Goal: Transaction & Acquisition: Purchase product/service

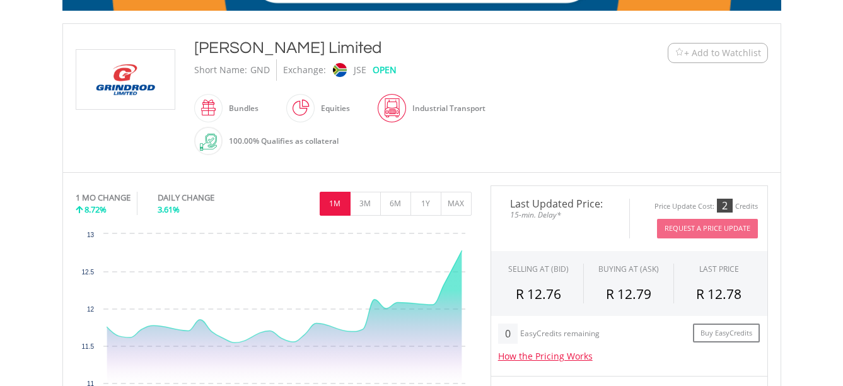
scroll to position [315, 0]
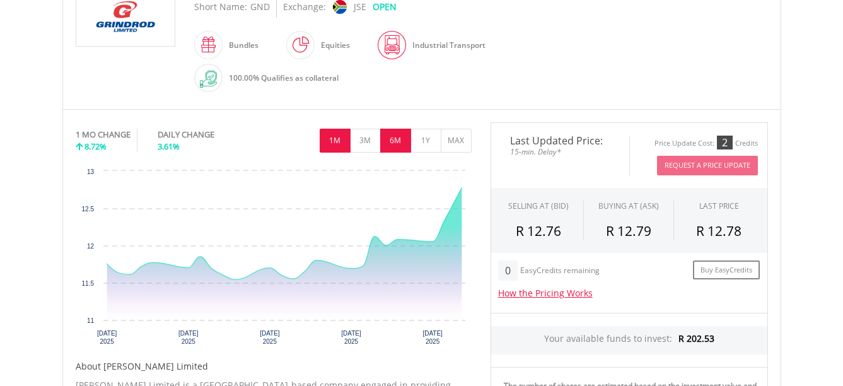
click at [391, 137] on button "6M" at bounding box center [395, 141] width 31 height 24
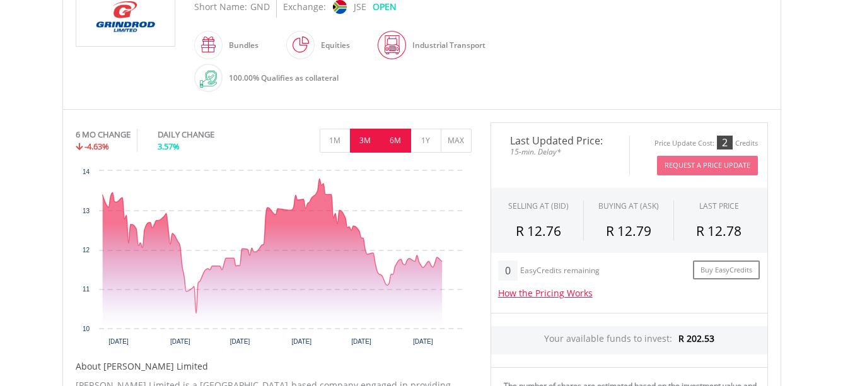
click at [359, 136] on button "3M" at bounding box center [365, 141] width 31 height 24
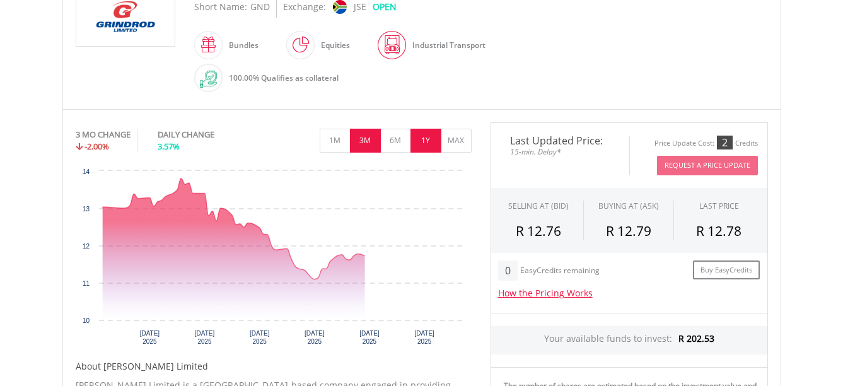
click at [435, 138] on button "1Y" at bounding box center [426, 141] width 31 height 24
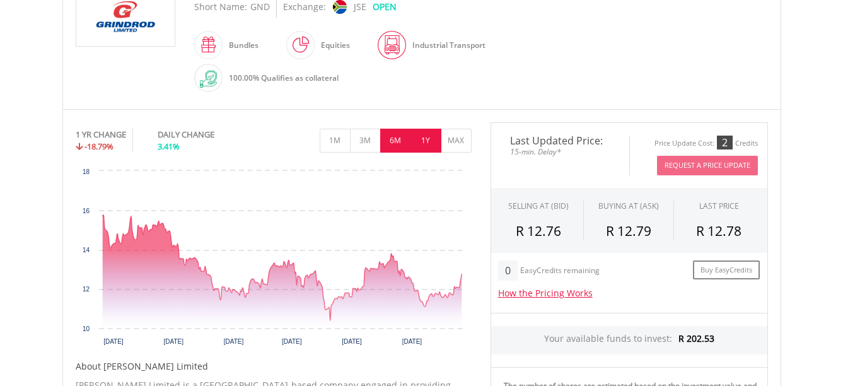
click at [394, 142] on button "6M" at bounding box center [395, 141] width 31 height 24
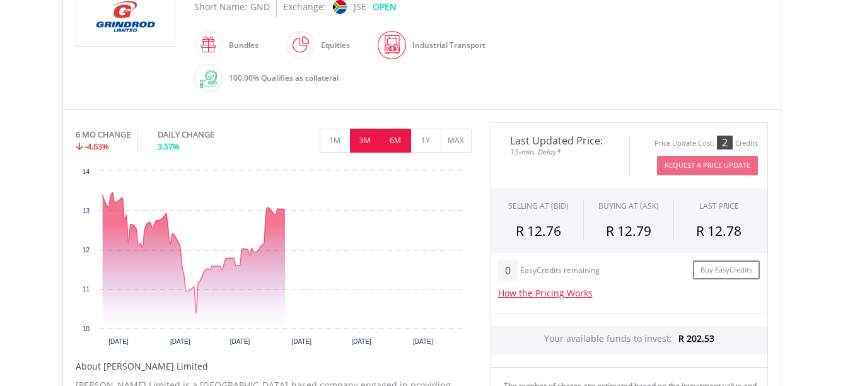
click at [365, 142] on button "3M" at bounding box center [365, 141] width 31 height 24
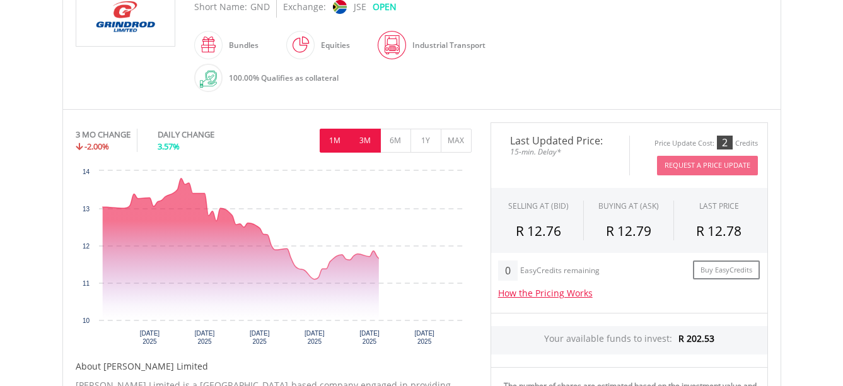
click at [329, 140] on button "1M" at bounding box center [335, 141] width 31 height 24
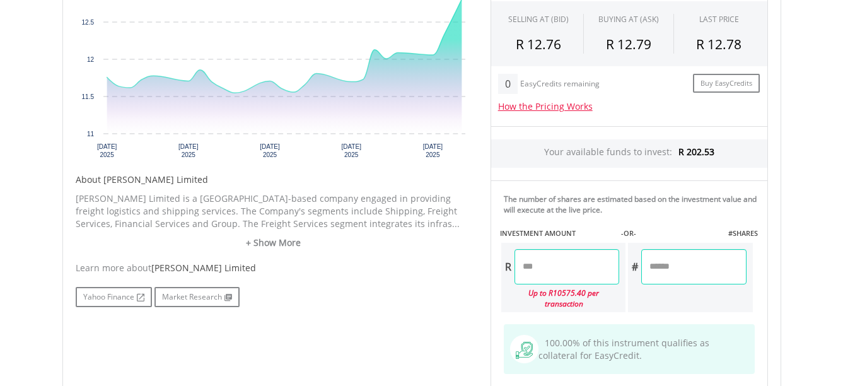
scroll to position [505, 0]
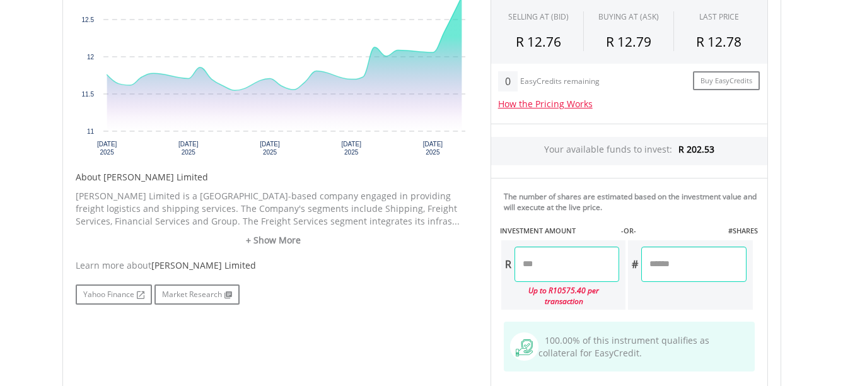
click at [571, 266] on input "number" at bounding box center [567, 264] width 105 height 35
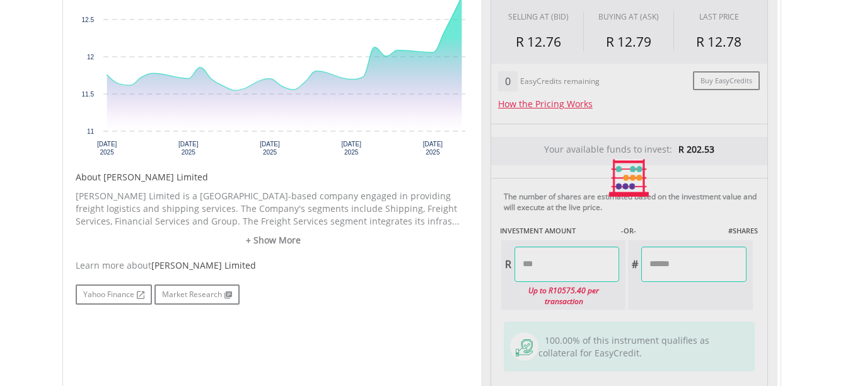
click at [801, 153] on body "My Investments Invest Now New Listings Sell My Recurring Investments Pending Or…" at bounding box center [421, 80] width 843 height 1171
type input "******"
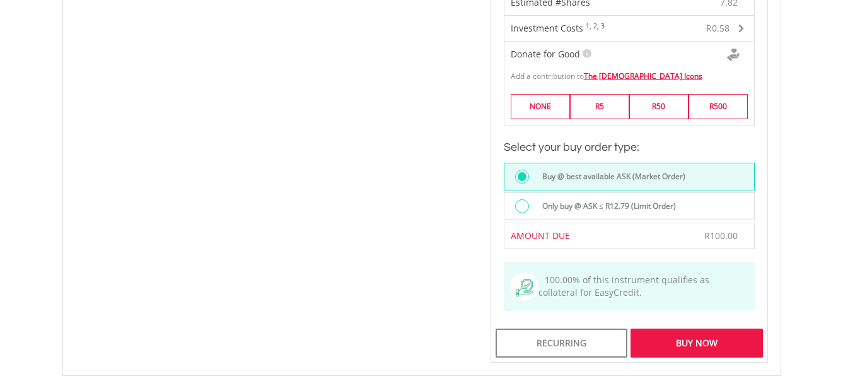
scroll to position [883, 0]
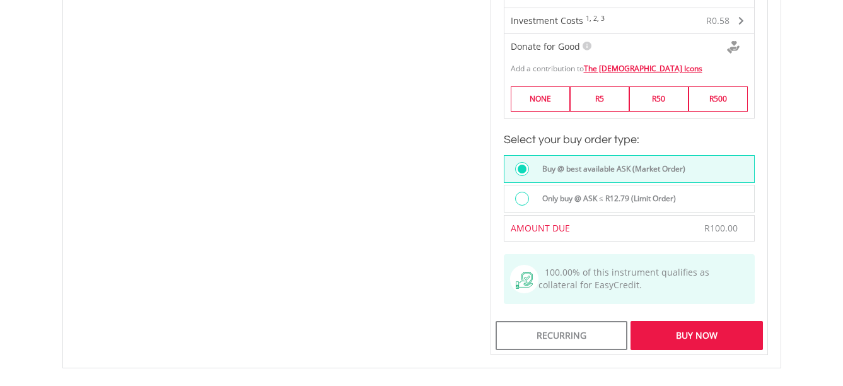
click at [700, 324] on div "Buy Now" at bounding box center [697, 335] width 132 height 29
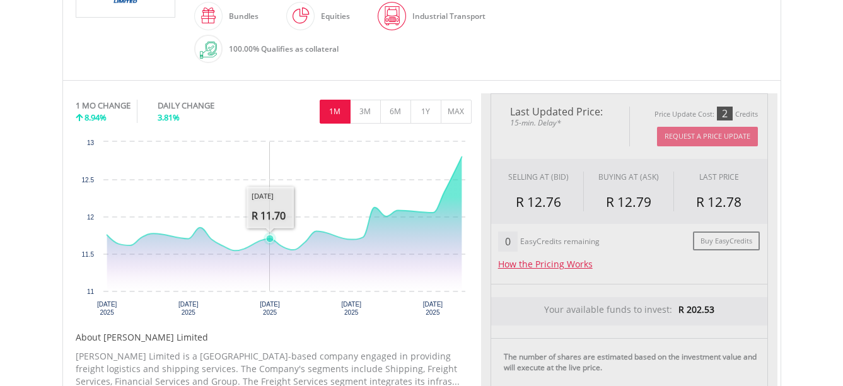
scroll to position [242, 0]
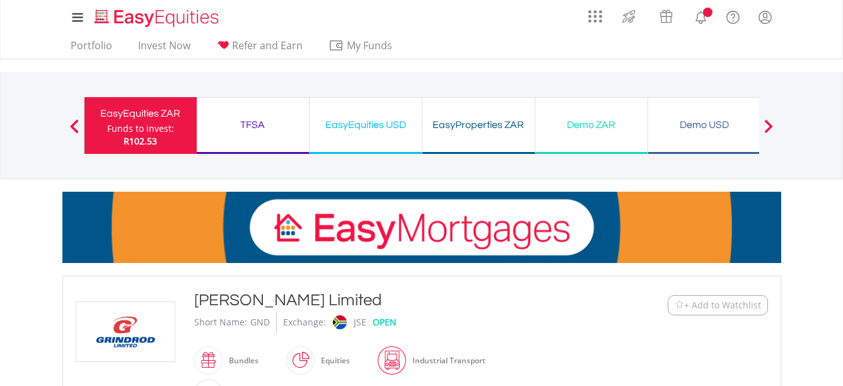
scroll to position [242, 0]
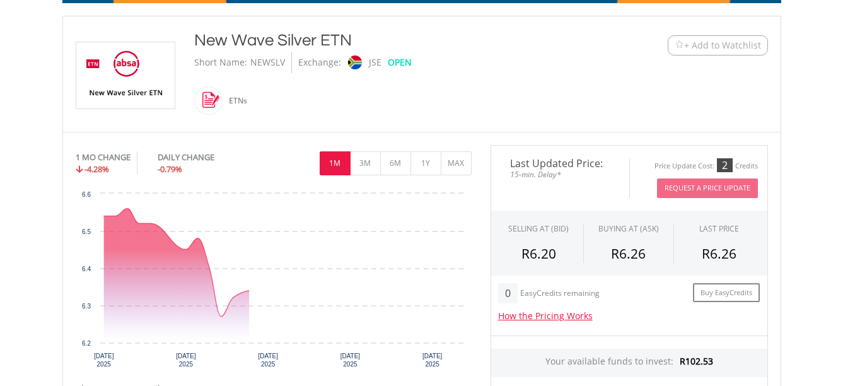
scroll to position [315, 0]
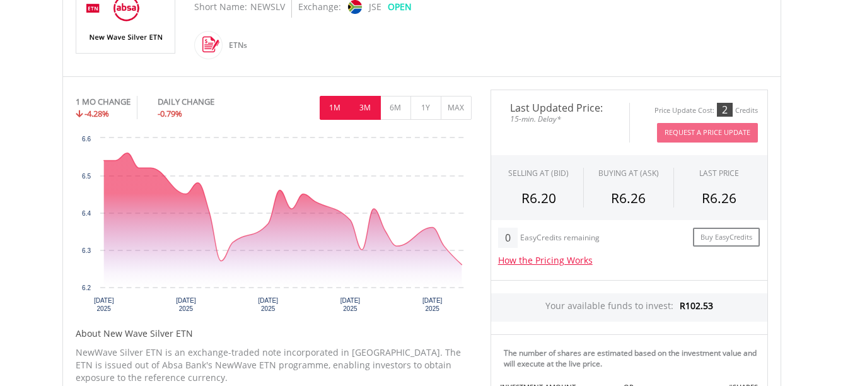
click at [355, 102] on button "3M" at bounding box center [365, 108] width 31 height 24
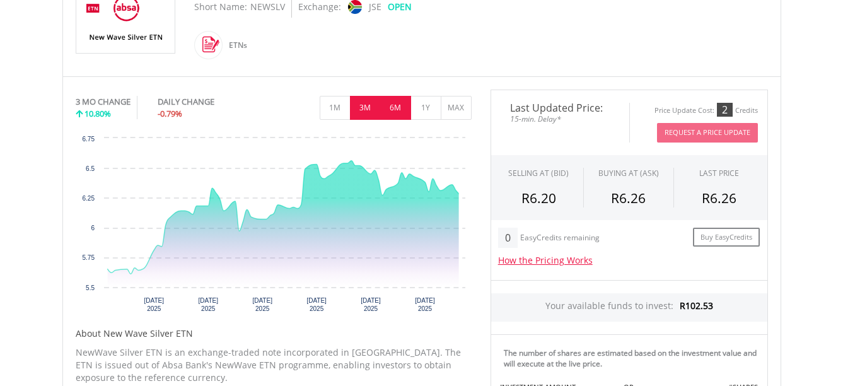
click at [399, 107] on button "6M" at bounding box center [395, 108] width 31 height 24
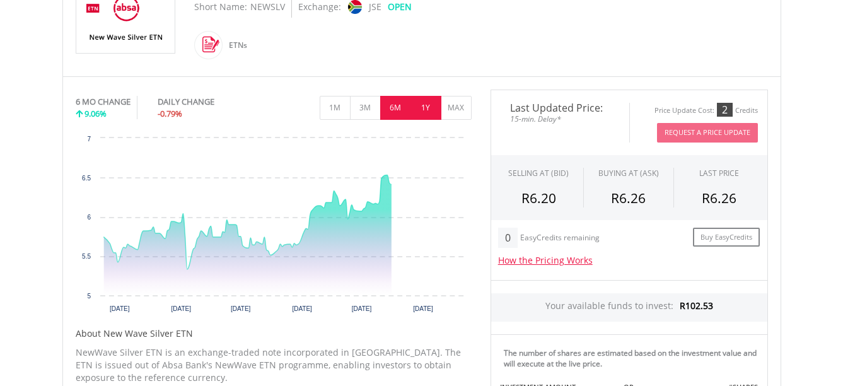
click at [423, 109] on button "1Y" at bounding box center [426, 108] width 31 height 24
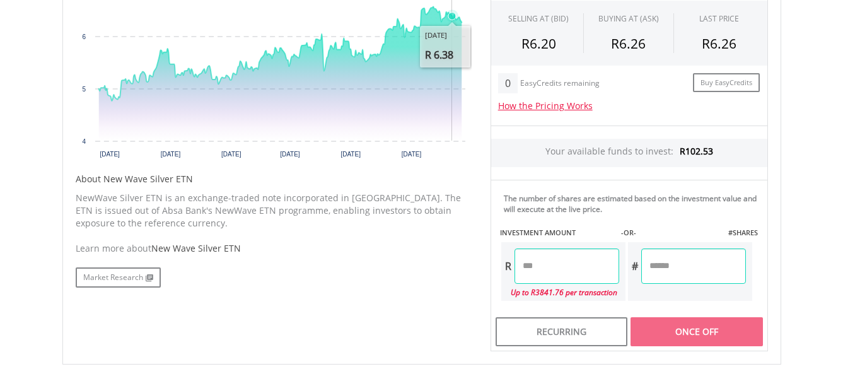
scroll to position [505, 0]
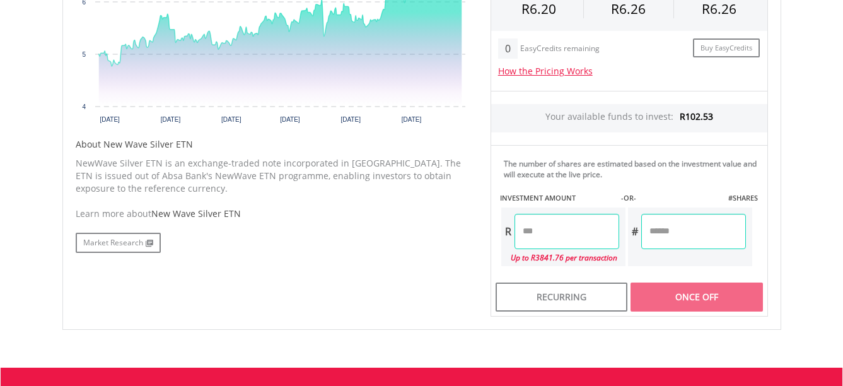
click at [541, 228] on input "number" at bounding box center [567, 231] width 105 height 35
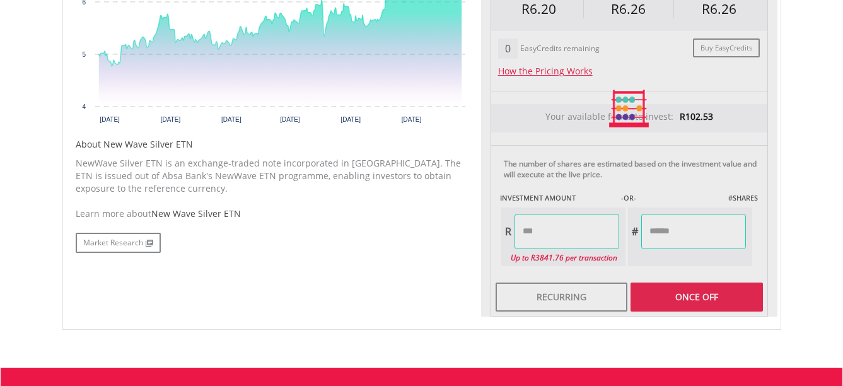
type input "******"
type input "*******"
click at [792, 110] on body "My Investments Invest Now New Listings Sell My Recurring Investments Pending Or…" at bounding box center [421, 27] width 843 height 1065
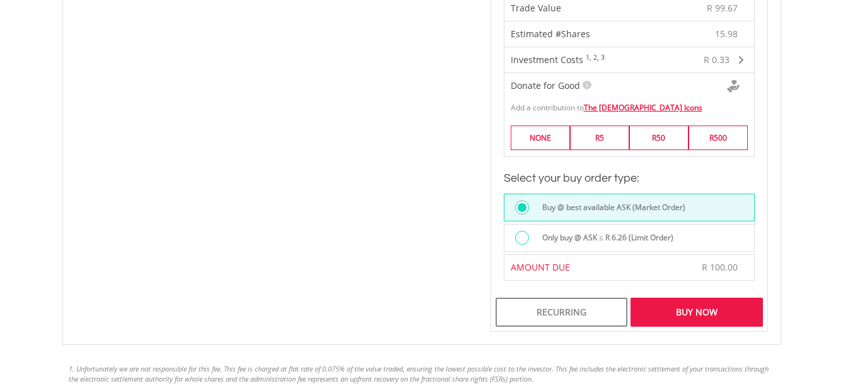
scroll to position [883, 0]
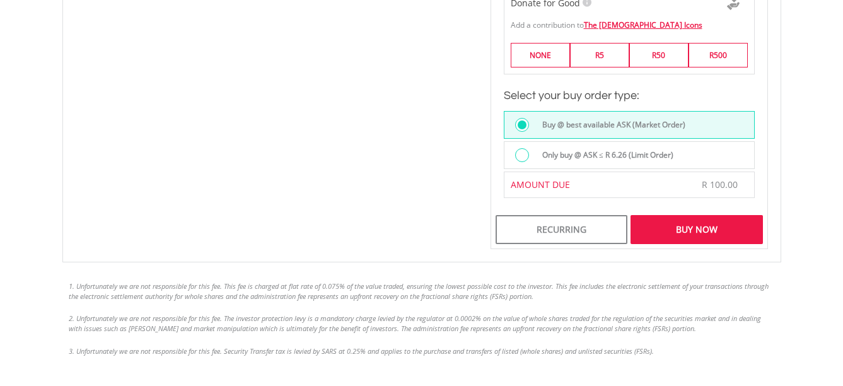
click at [665, 224] on div "Buy Now" at bounding box center [697, 229] width 132 height 29
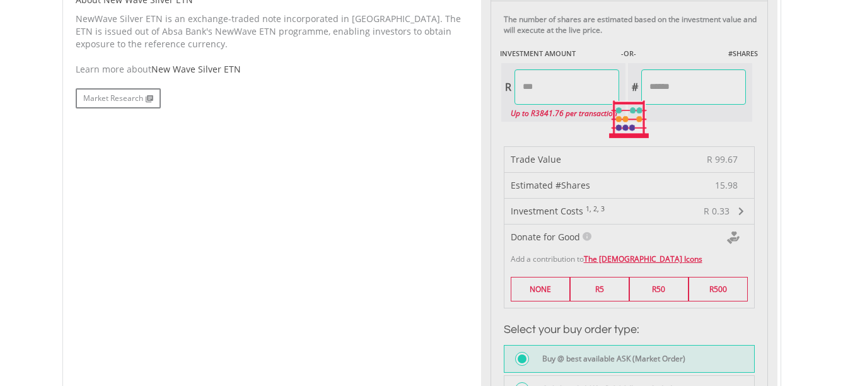
scroll to position [568, 0]
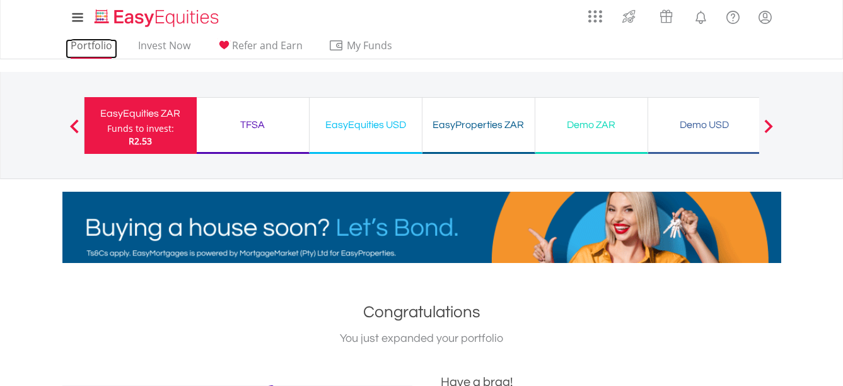
click at [101, 45] on link "Portfolio" at bounding box center [92, 49] width 52 height 20
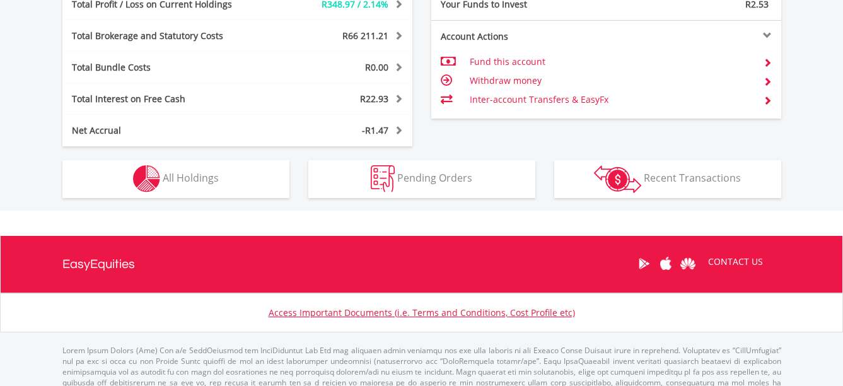
scroll to position [757, 0]
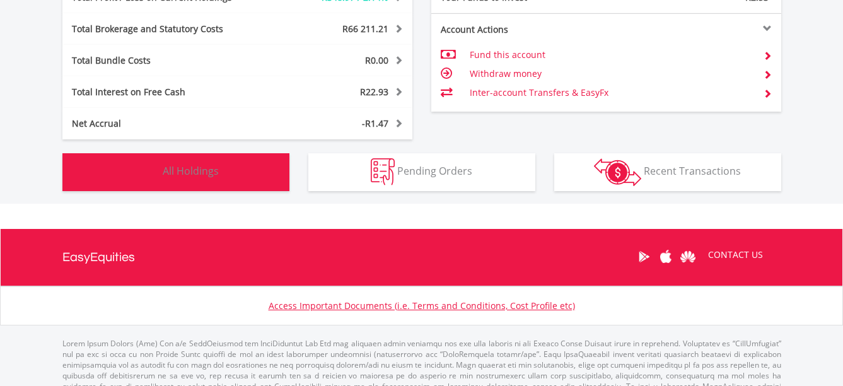
click at [225, 186] on button "Holdings All Holdings" at bounding box center [175, 172] width 227 height 38
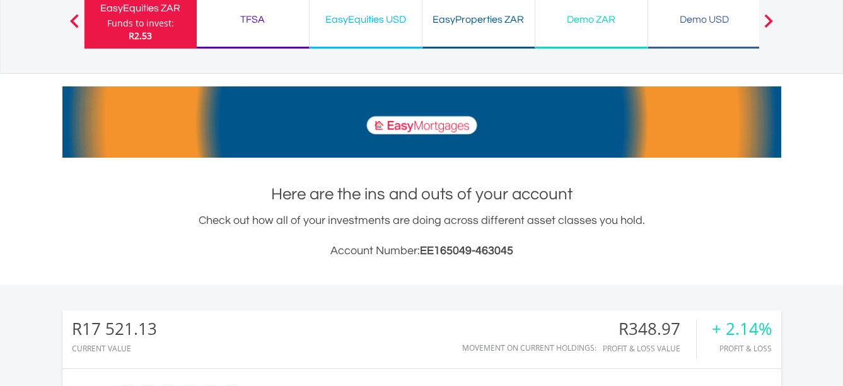
scroll to position [103, 0]
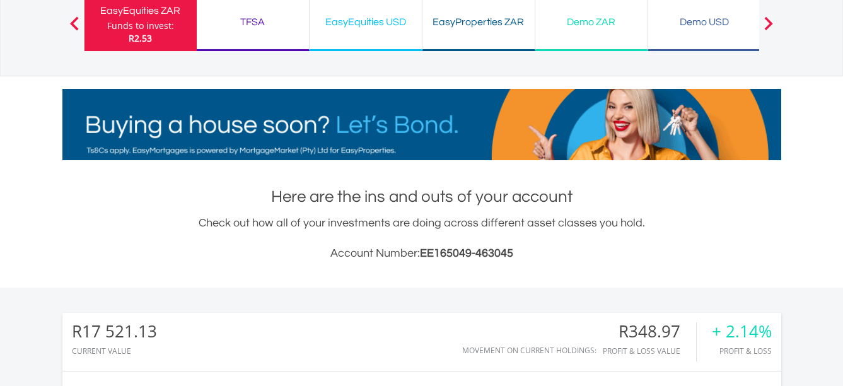
click at [246, 16] on div "TFSA" at bounding box center [252, 22] width 97 height 18
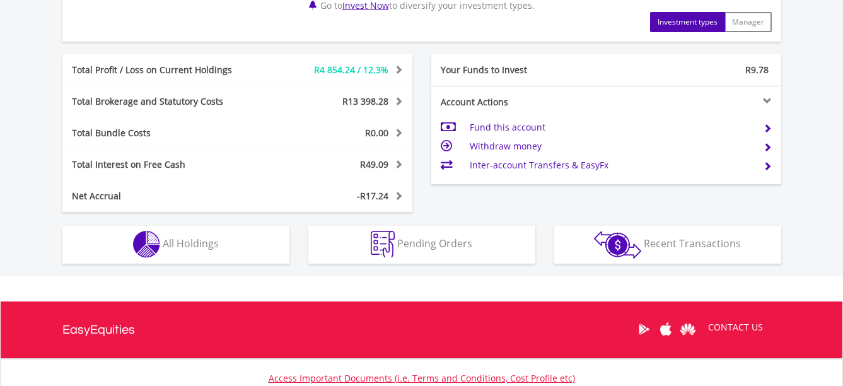
scroll to position [732, 0]
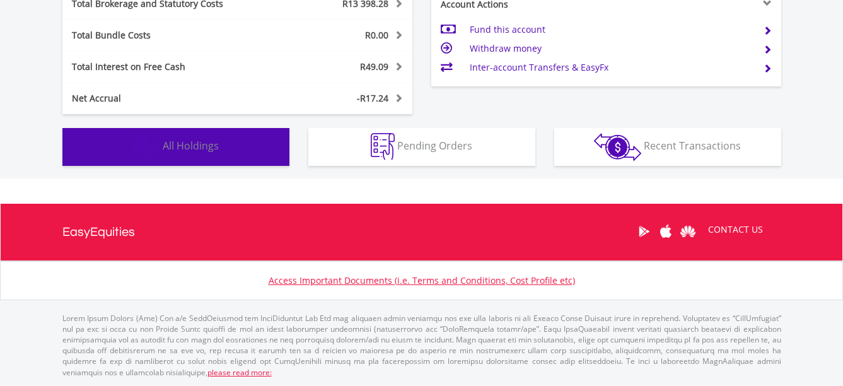
click at [264, 140] on button "Holdings All Holdings" at bounding box center [175, 147] width 227 height 38
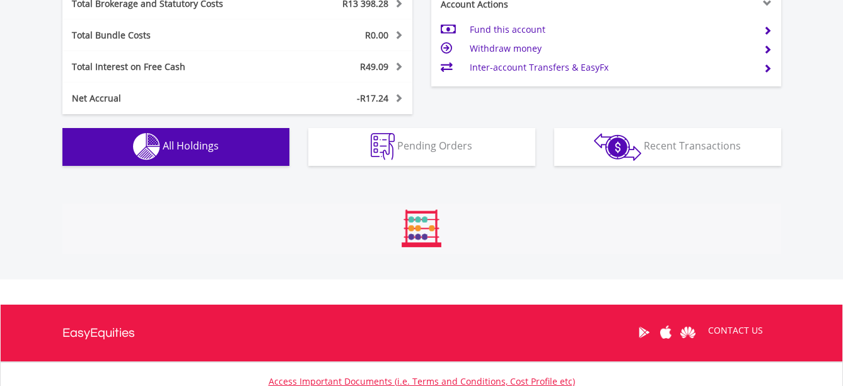
scroll to position [935, 0]
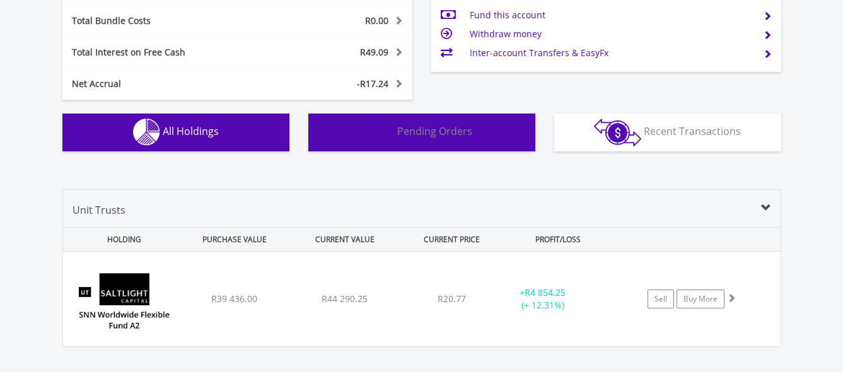
click at [461, 128] on span "Pending Orders" at bounding box center [434, 131] width 75 height 14
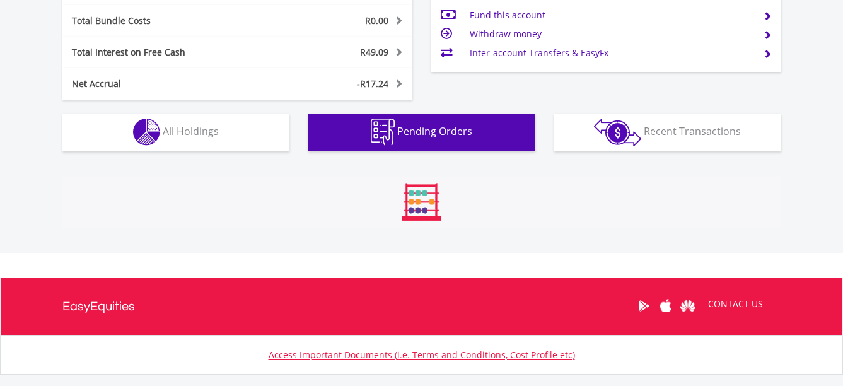
scroll to position [802, 0]
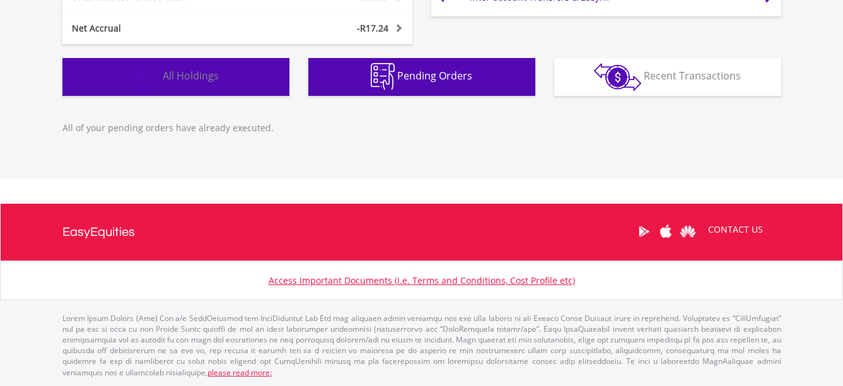
click at [228, 78] on button "Holdings All Holdings" at bounding box center [175, 77] width 227 height 38
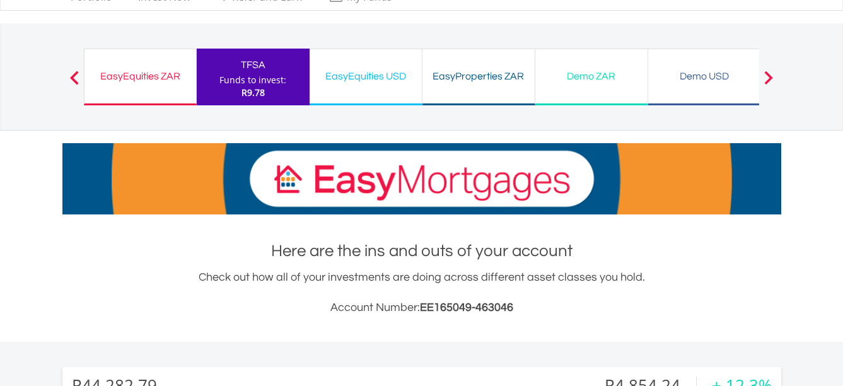
scroll to position [45, 0]
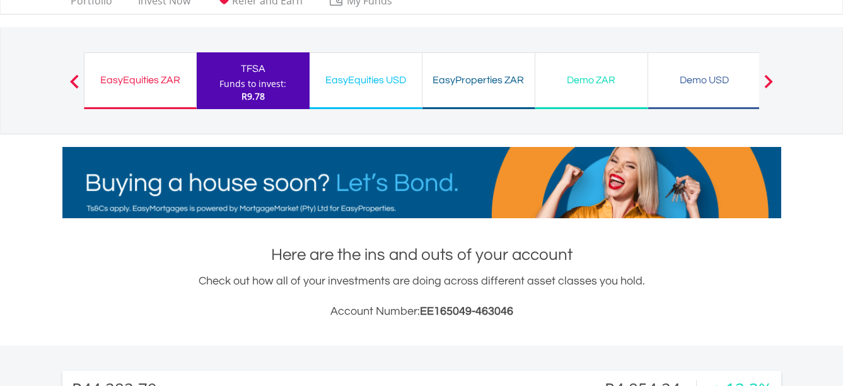
click at [149, 81] on div "EasyEquities ZAR" at bounding box center [140, 80] width 96 height 18
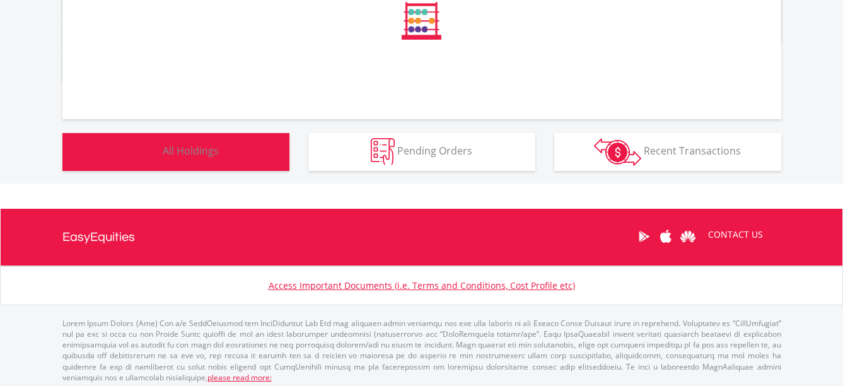
click at [267, 150] on button "Holdings All Holdings" at bounding box center [175, 152] width 227 height 38
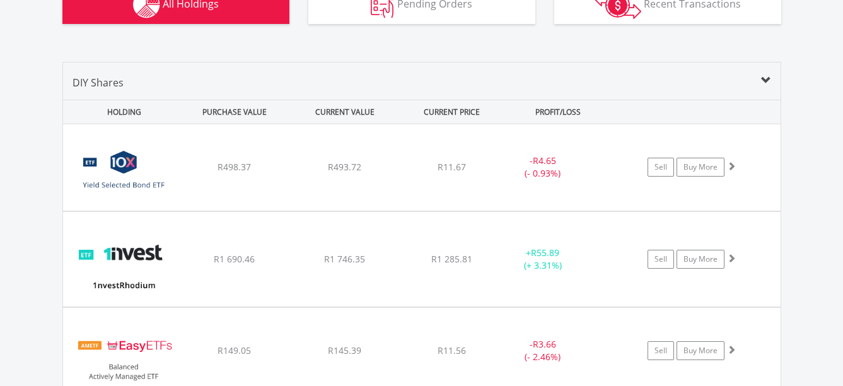
scroll to position [734, 0]
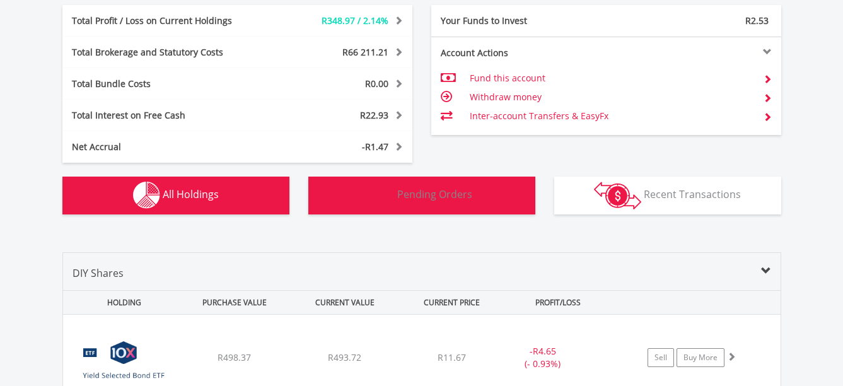
click at [444, 192] on span "Pending Orders" at bounding box center [434, 194] width 75 height 14
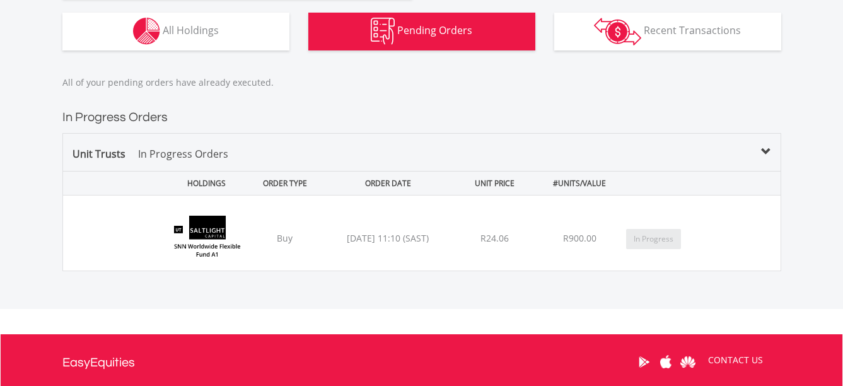
scroll to position [722, 0]
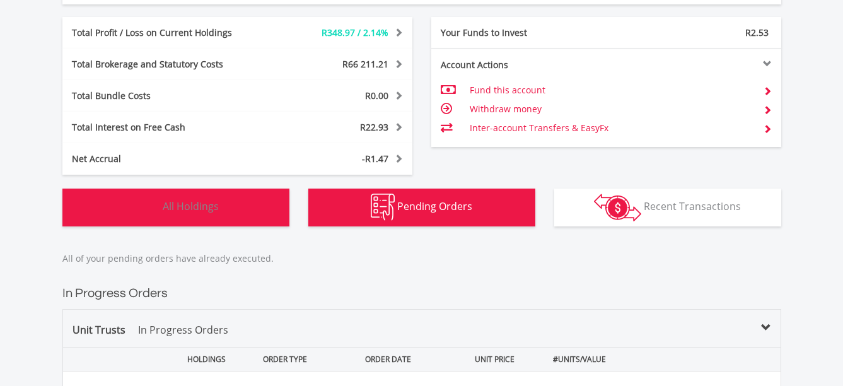
click at [183, 197] on button "Holdings All Holdings" at bounding box center [175, 208] width 227 height 38
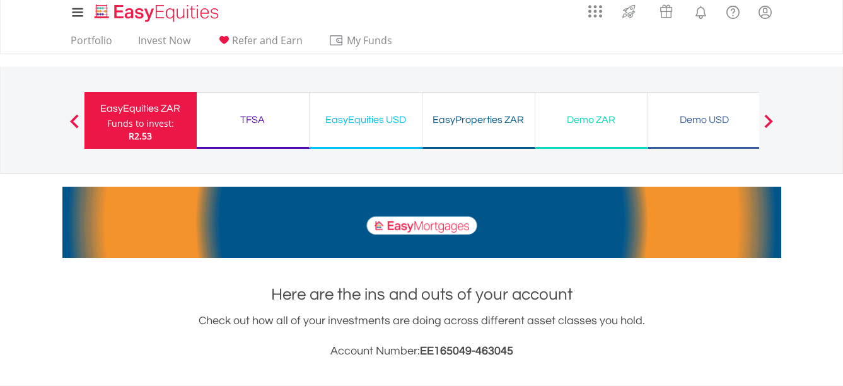
scroll to position [0, 0]
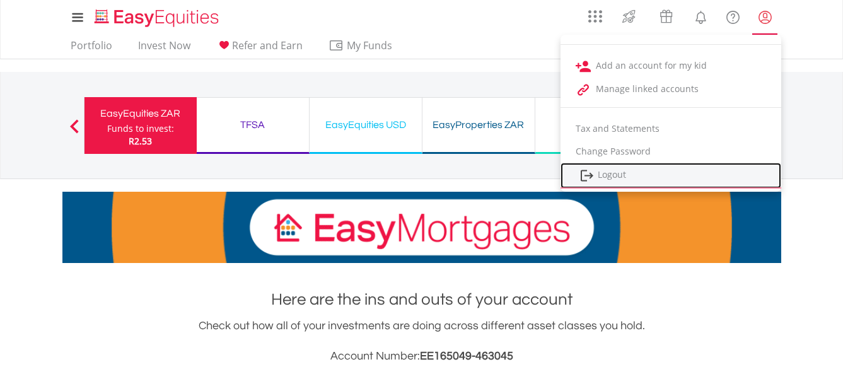
click at [621, 169] on link "Logout" at bounding box center [671, 176] width 221 height 26
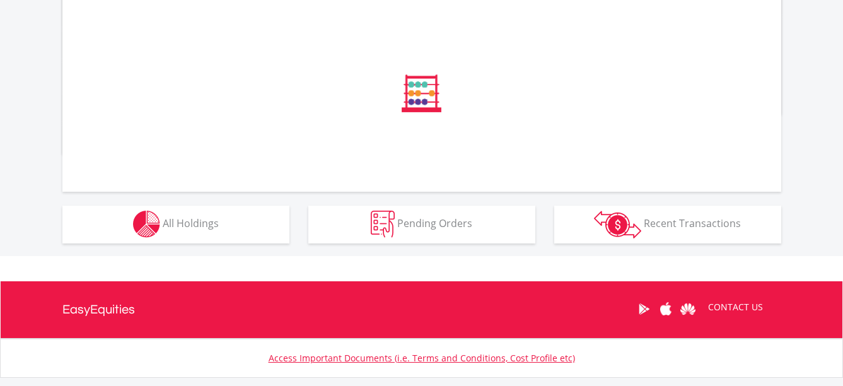
scroll to position [505, 0]
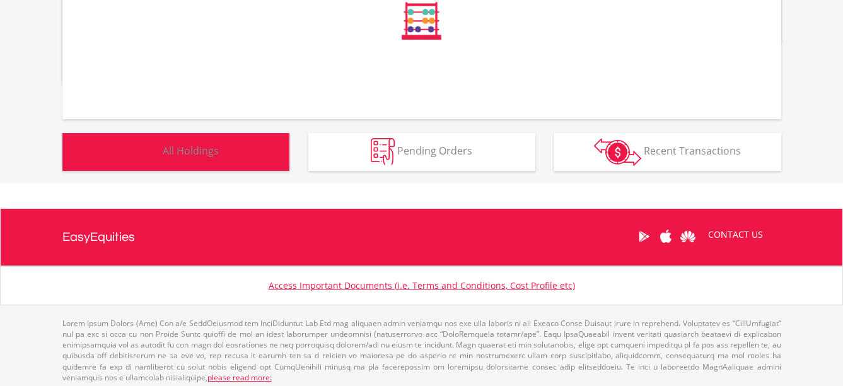
click at [240, 157] on button "Holdings All Holdings" at bounding box center [175, 152] width 227 height 38
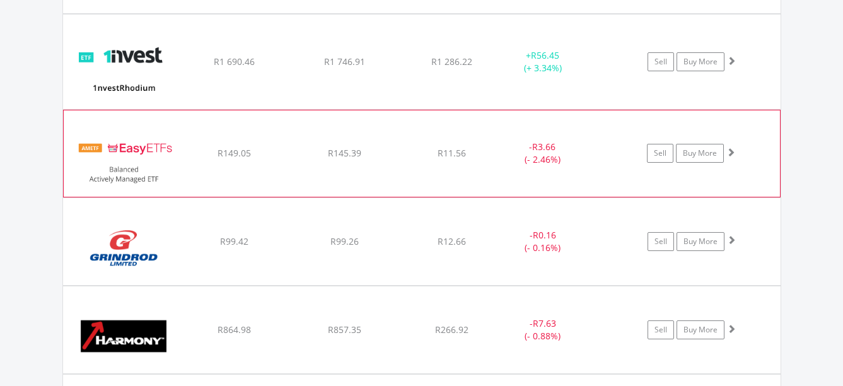
scroll to position [1238, 0]
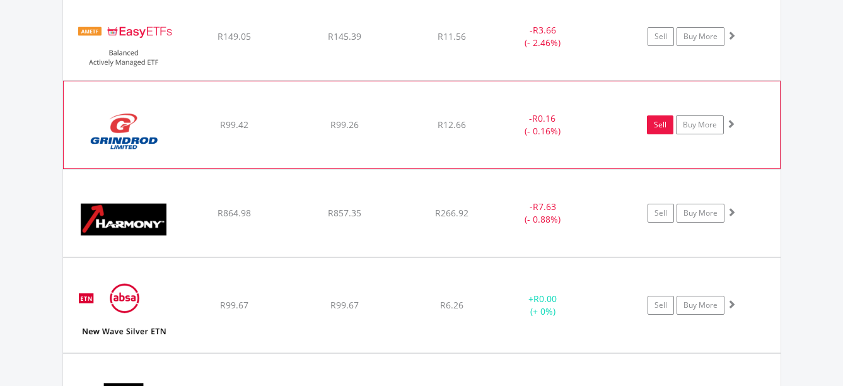
click at [653, 123] on link "Sell" at bounding box center [660, 124] width 26 height 19
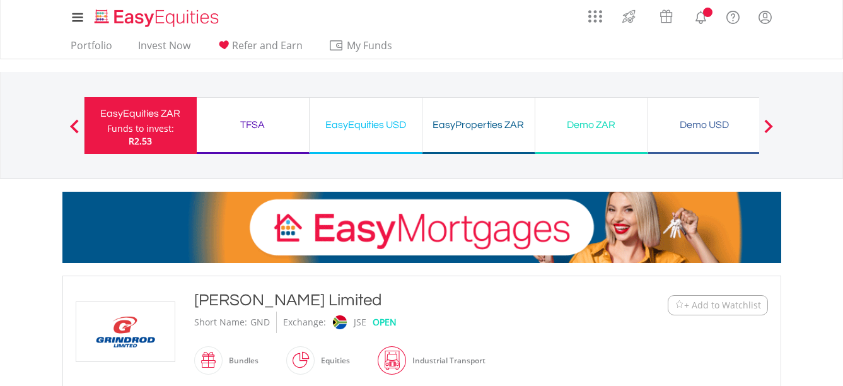
scroll to position [315, 0]
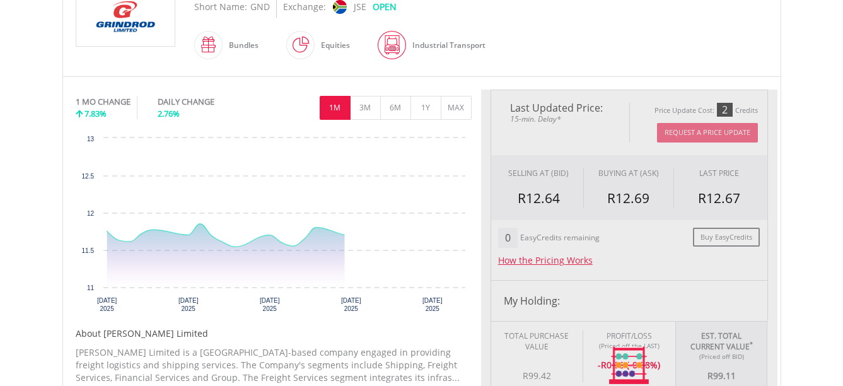
type input "*****"
type input "******"
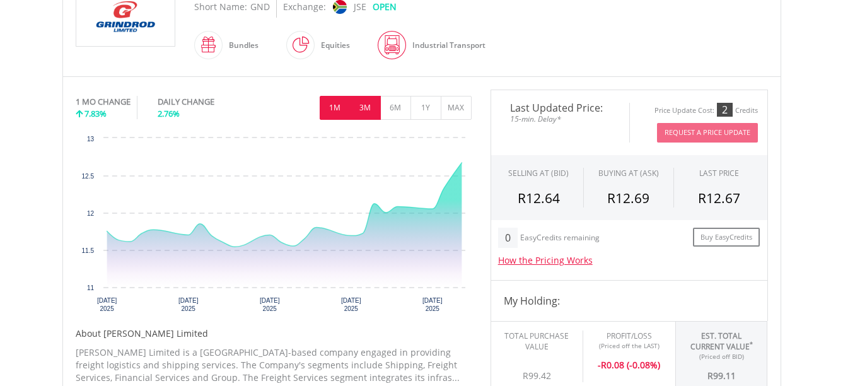
click at [368, 110] on button "3M" at bounding box center [365, 108] width 31 height 24
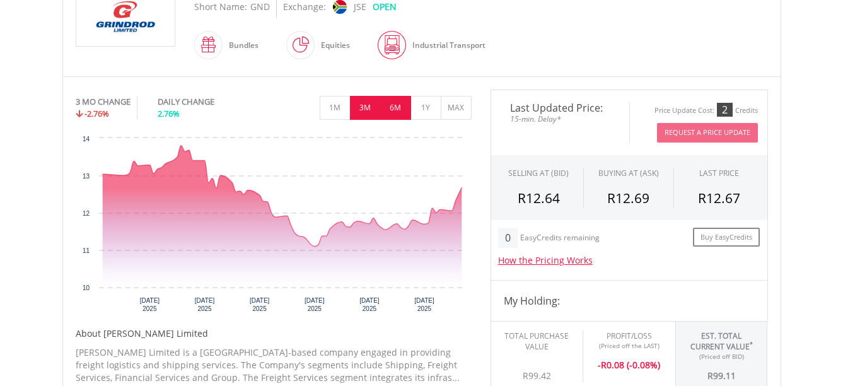
click at [394, 108] on button "6M" at bounding box center [395, 108] width 31 height 24
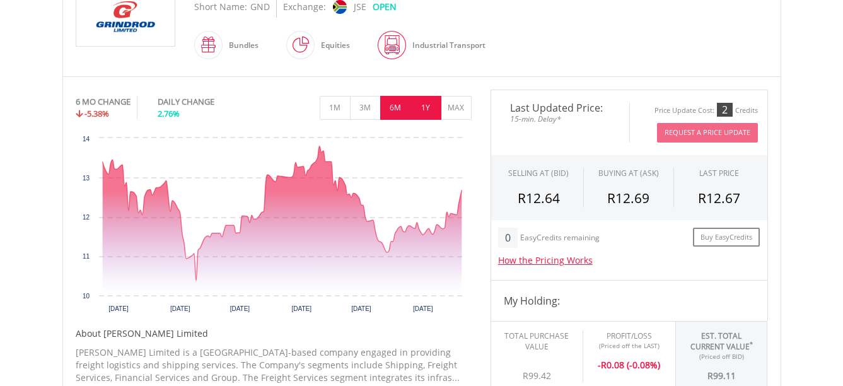
click at [432, 107] on button "1Y" at bounding box center [426, 108] width 31 height 24
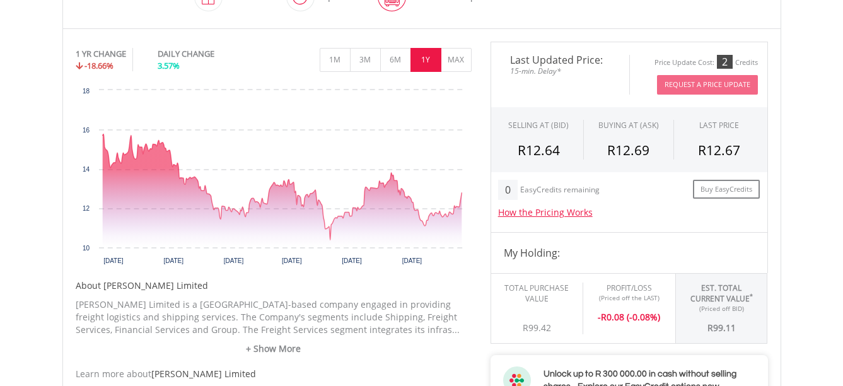
scroll to position [568, 0]
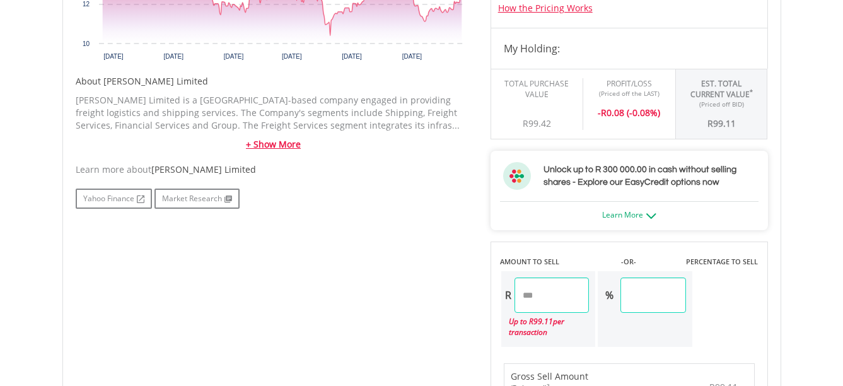
click at [269, 141] on link "+ Show More" at bounding box center [274, 144] width 396 height 13
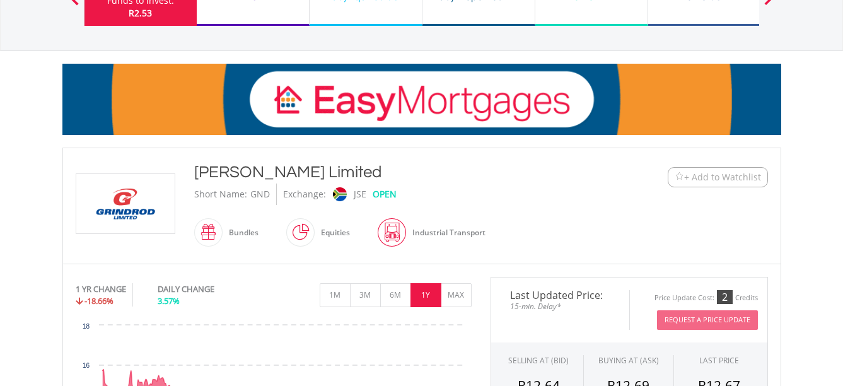
scroll to position [126, 0]
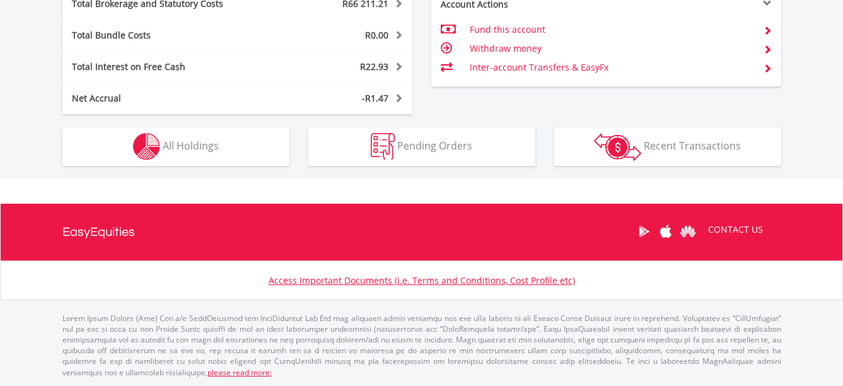
scroll to position [121, 240]
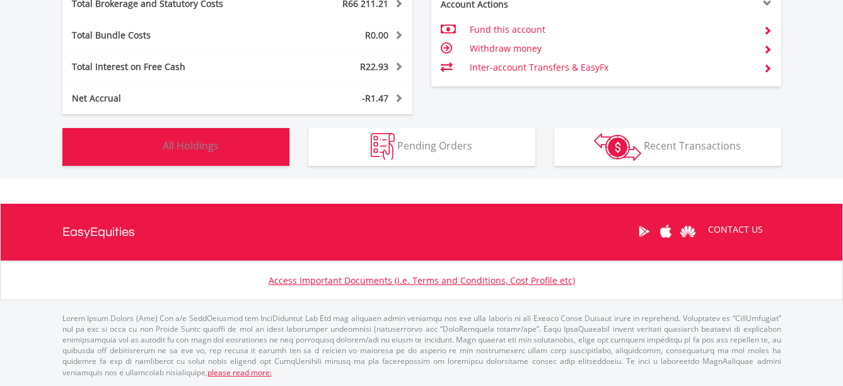
click at [234, 153] on button "Holdings All Holdings" at bounding box center [175, 147] width 227 height 38
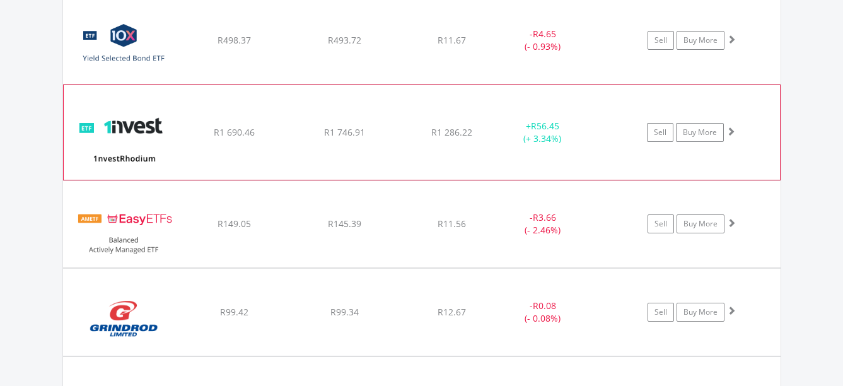
scroll to position [1072, 0]
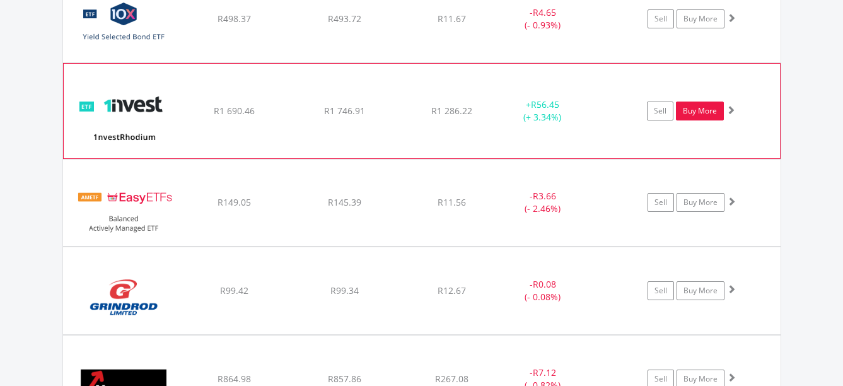
click at [702, 109] on link "Buy More" at bounding box center [700, 111] width 48 height 19
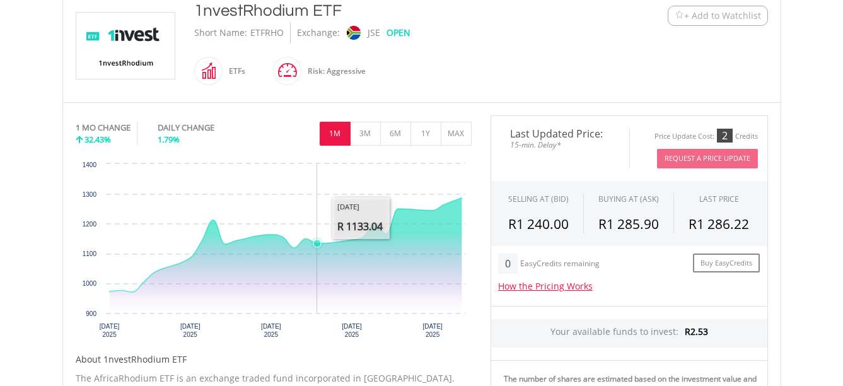
scroll to position [126, 0]
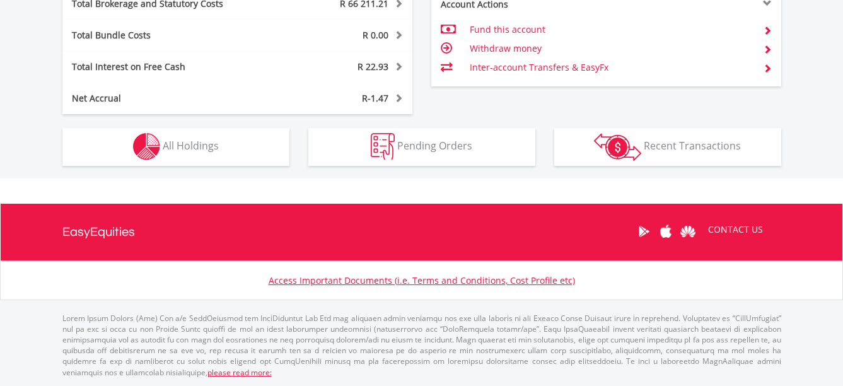
scroll to position [121, 240]
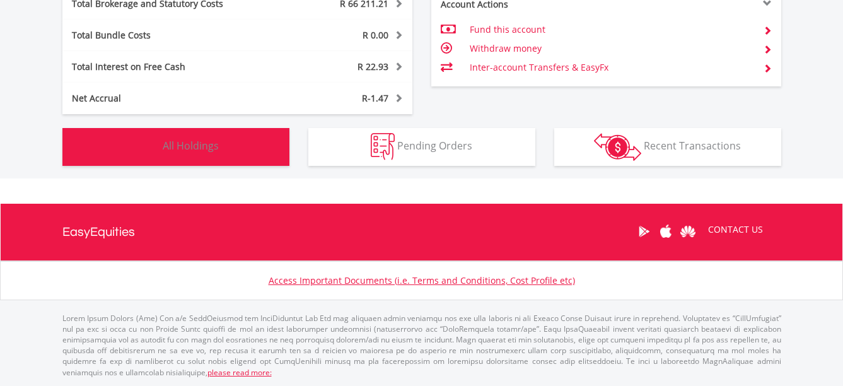
click at [210, 137] on button "Holdings All Holdings" at bounding box center [175, 147] width 227 height 38
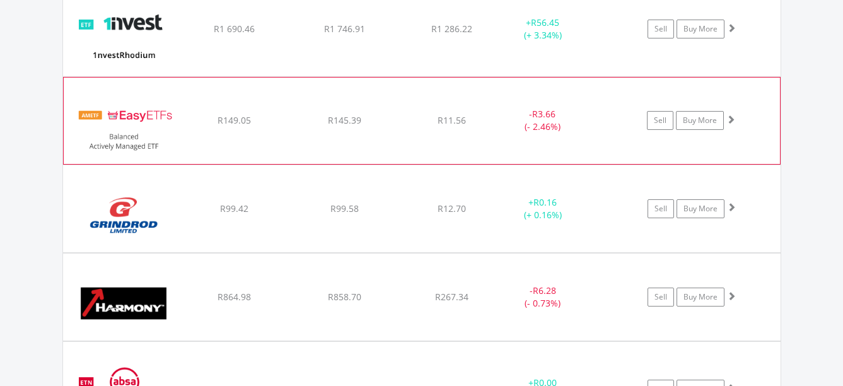
scroll to position [1175, 0]
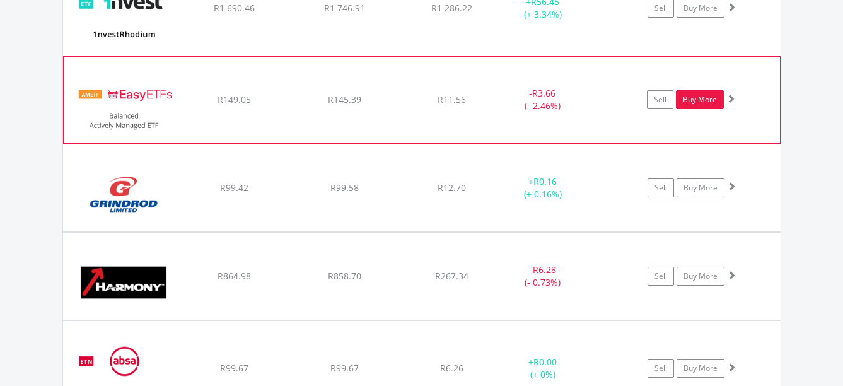
click at [693, 96] on link "Buy More" at bounding box center [700, 99] width 48 height 19
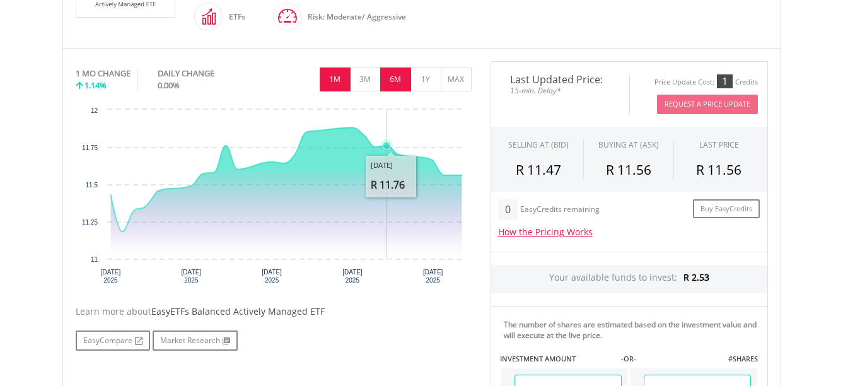
scroll to position [315, 0]
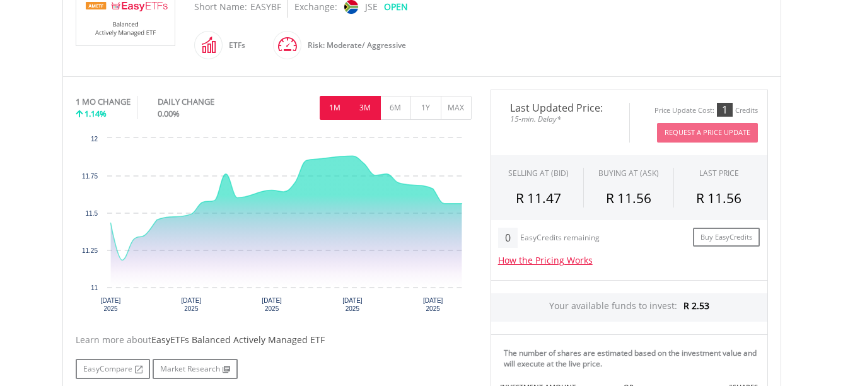
click at [365, 109] on button "3M" at bounding box center [365, 108] width 31 height 24
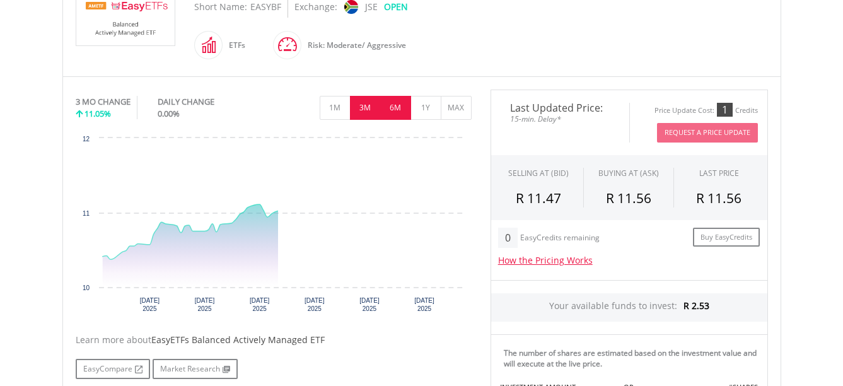
click at [393, 107] on button "6M" at bounding box center [395, 108] width 31 height 24
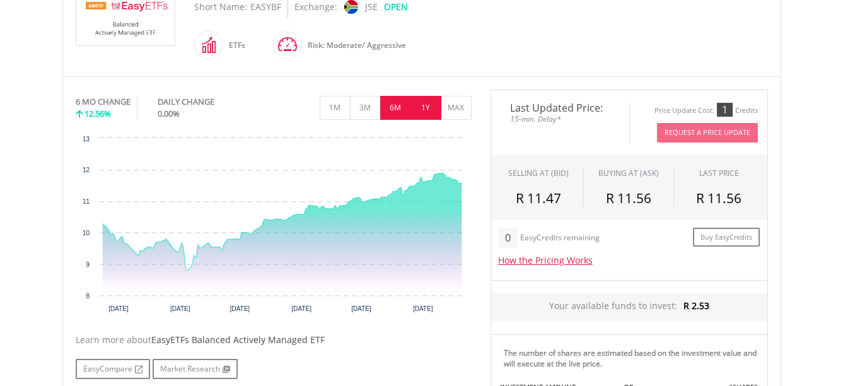
click at [418, 107] on button "1Y" at bounding box center [426, 108] width 31 height 24
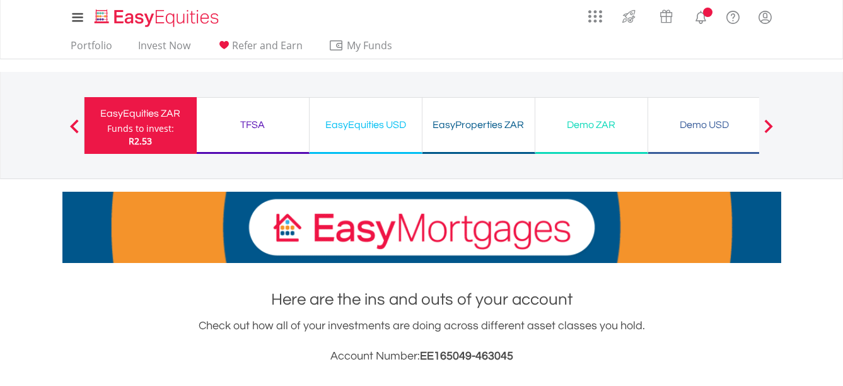
scroll to position [510, 0]
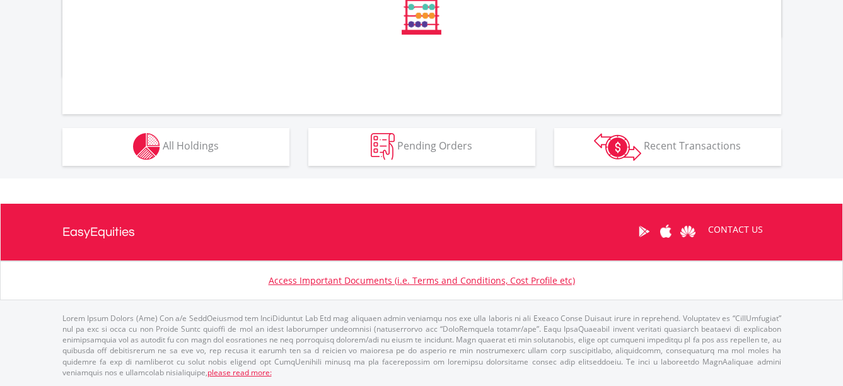
click at [226, 142] on button "Holdings All Holdings" at bounding box center [175, 147] width 227 height 38
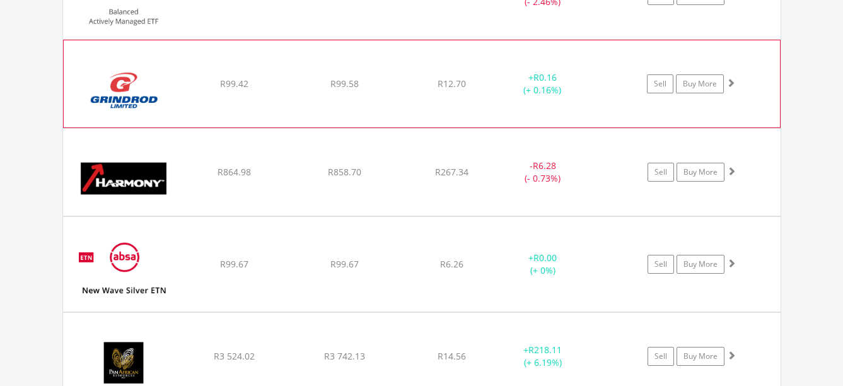
scroll to position [1301, 0]
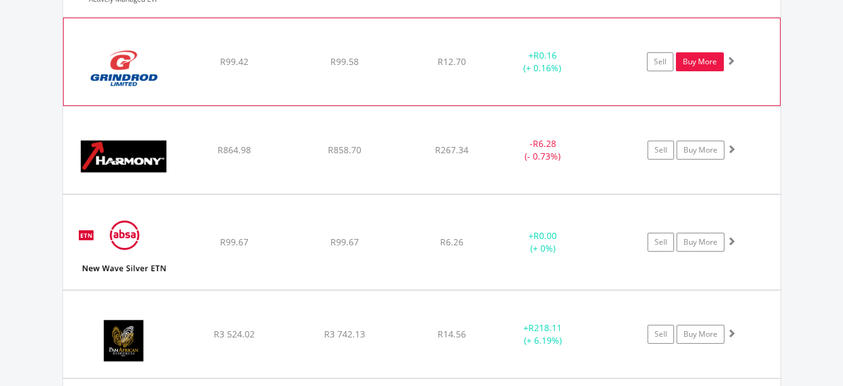
click at [701, 57] on link "Buy More" at bounding box center [700, 61] width 48 height 19
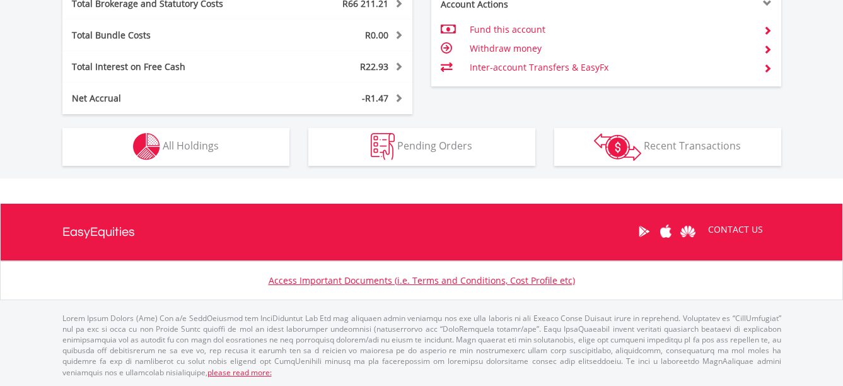
scroll to position [121, 240]
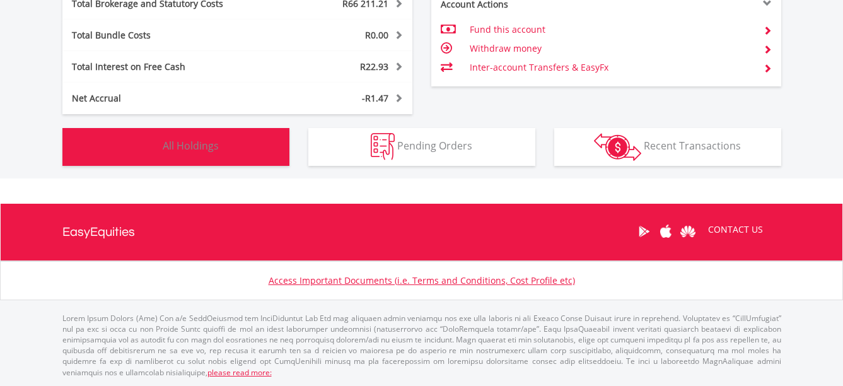
click at [221, 148] on button "Holdings All Holdings" at bounding box center [175, 147] width 227 height 38
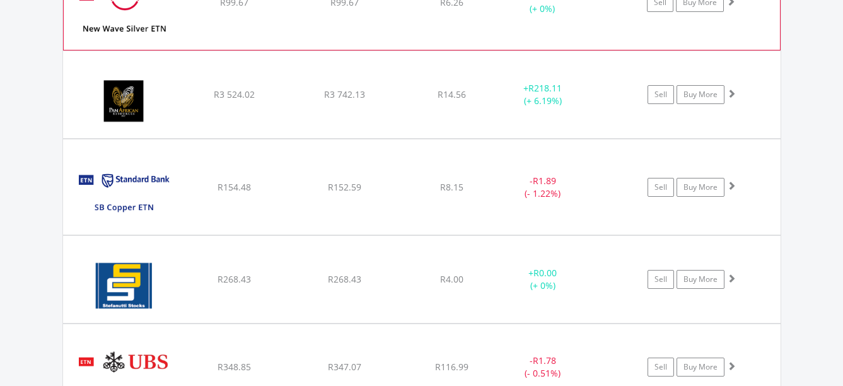
scroll to position [1553, 0]
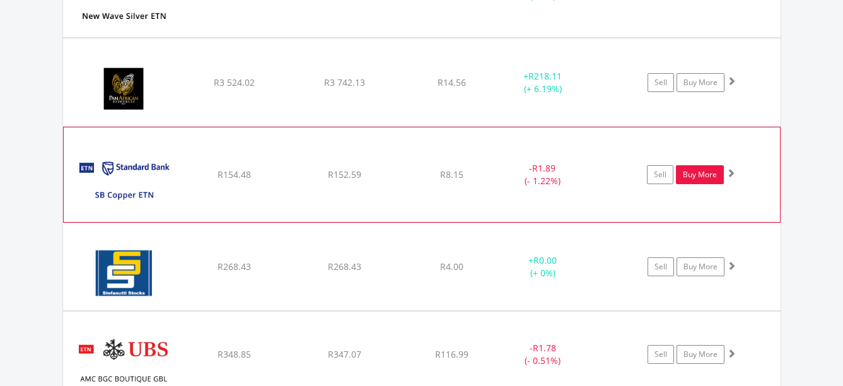
click at [689, 167] on link "Buy More" at bounding box center [700, 174] width 48 height 19
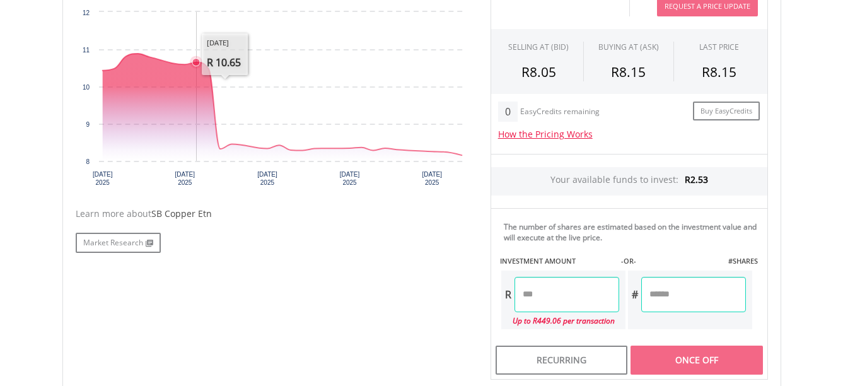
scroll to position [378, 0]
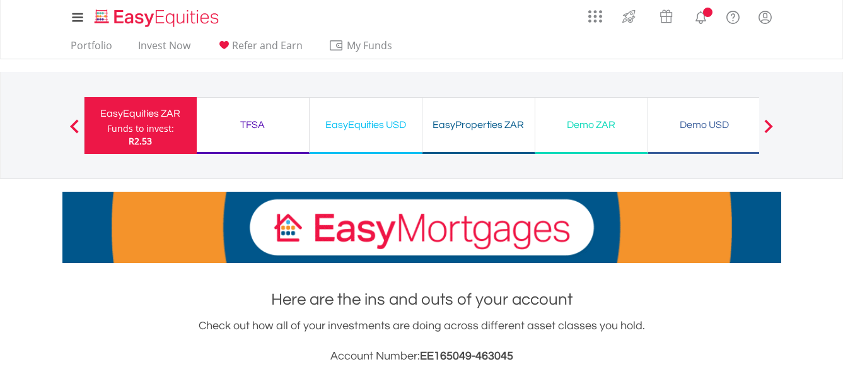
scroll to position [510, 0]
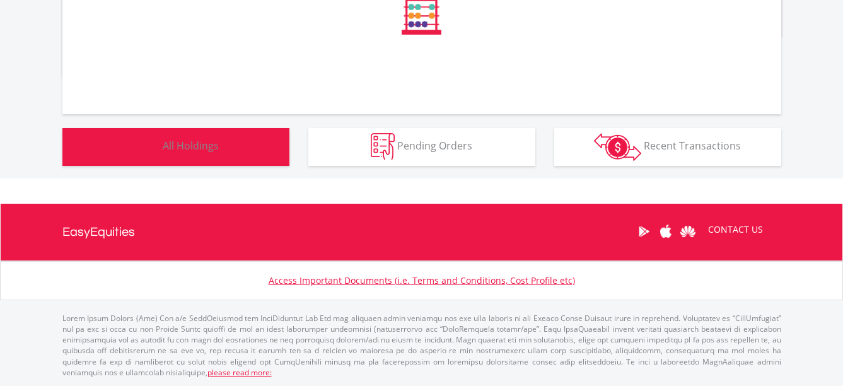
click at [204, 152] on span "All Holdings" at bounding box center [191, 146] width 56 height 14
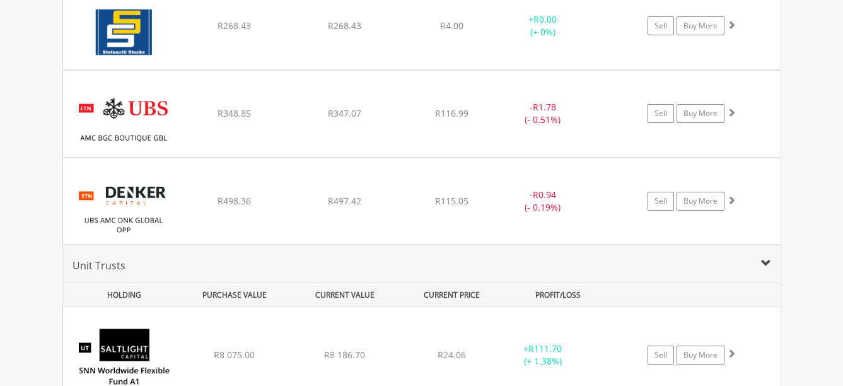
scroll to position [1806, 0]
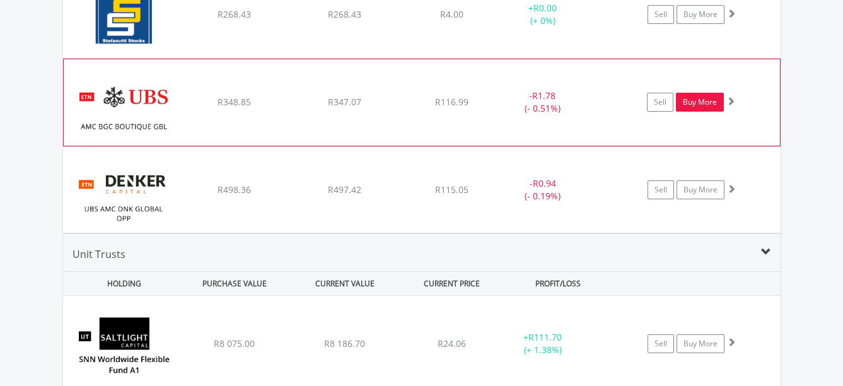
click at [695, 98] on link "Buy More" at bounding box center [700, 102] width 48 height 19
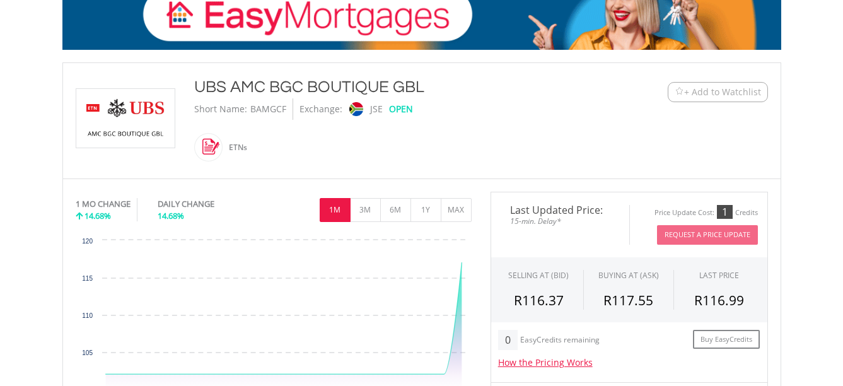
scroll to position [63, 0]
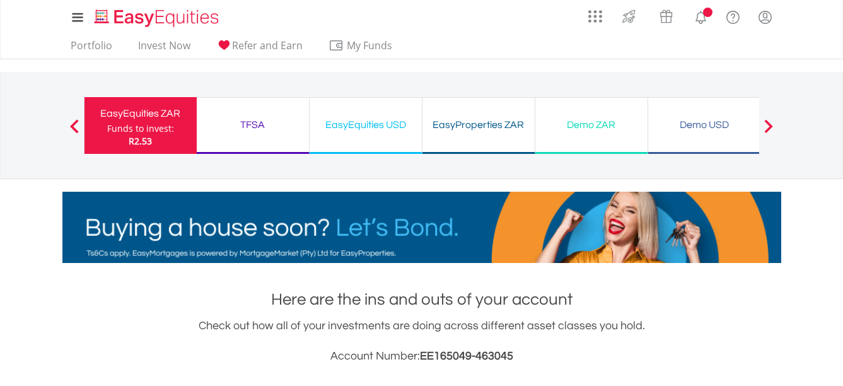
scroll to position [510, 0]
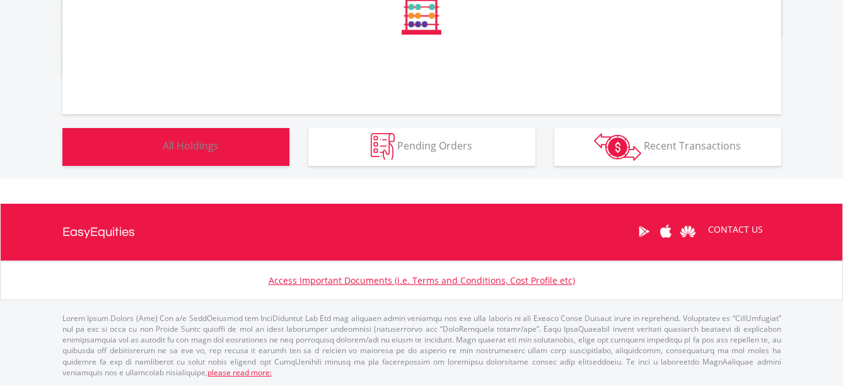
click at [235, 143] on button "Holdings All Holdings" at bounding box center [175, 147] width 227 height 38
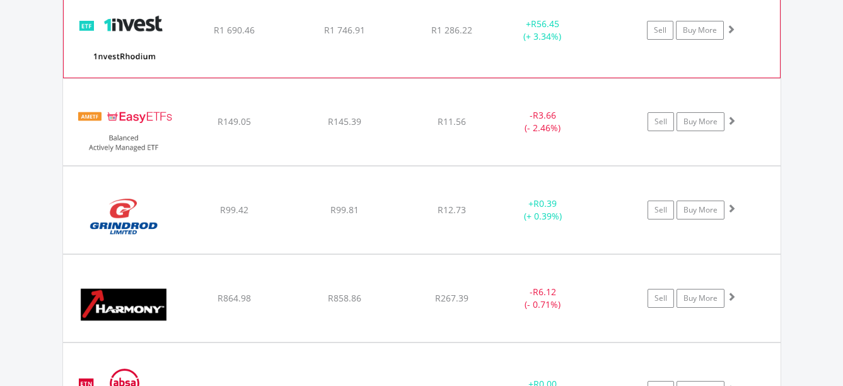
scroll to position [1175, 0]
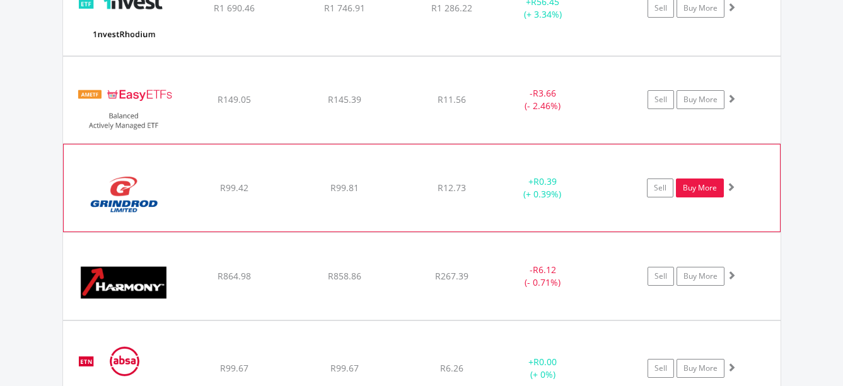
click at [691, 187] on link "Buy More" at bounding box center [700, 187] width 48 height 19
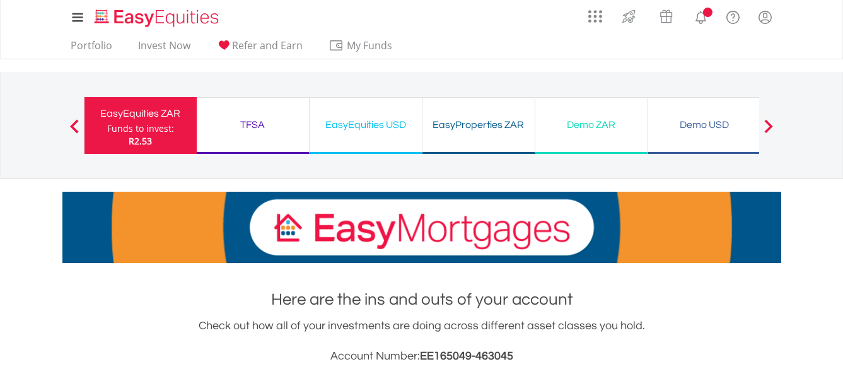
scroll to position [510, 0]
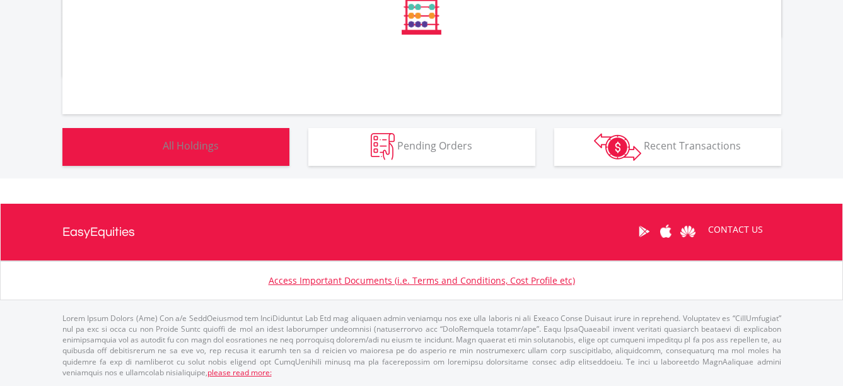
click at [237, 141] on button "Holdings All Holdings" at bounding box center [175, 147] width 227 height 38
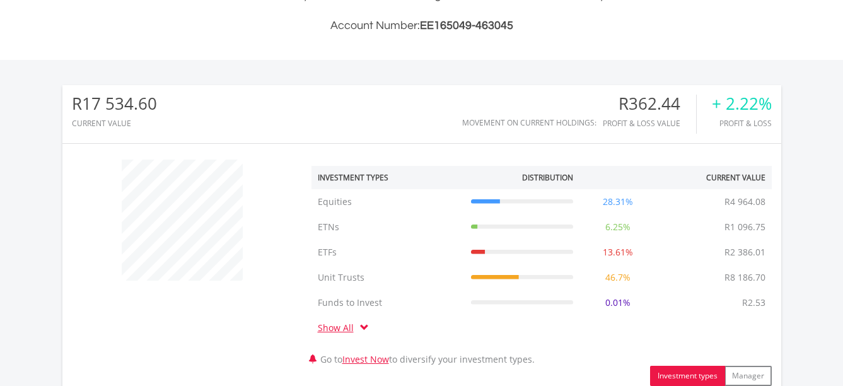
scroll to position [79, 0]
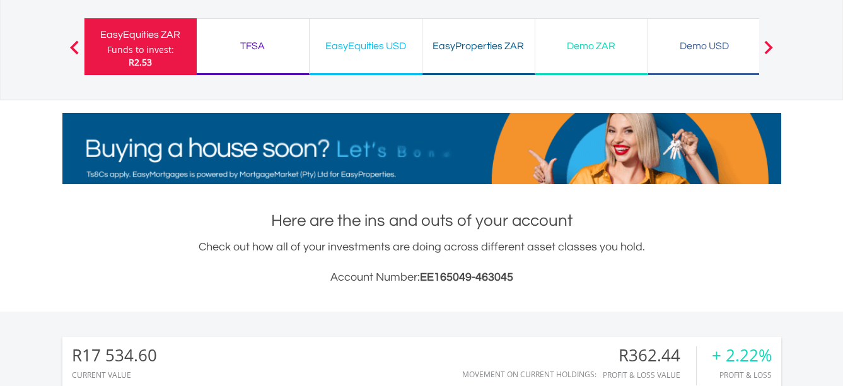
click at [256, 44] on div "TFSA" at bounding box center [252, 46] width 97 height 18
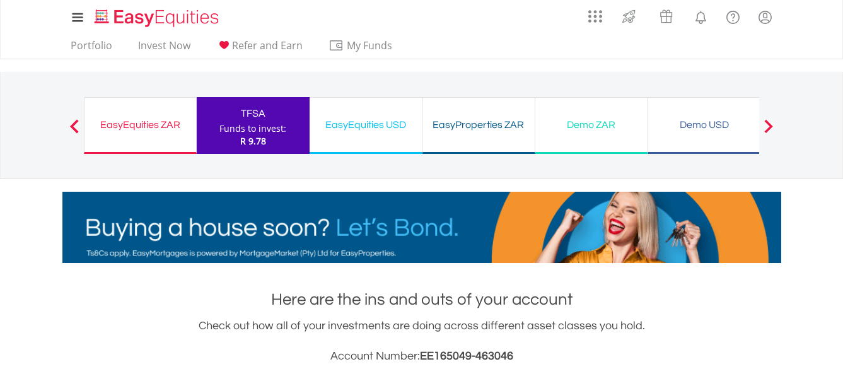
click at [145, 123] on div "EasyEquities ZAR" at bounding box center [140, 125] width 96 height 18
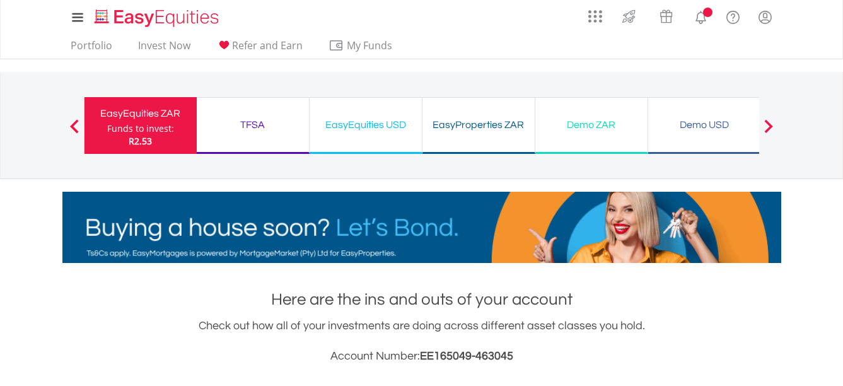
scroll to position [121, 240]
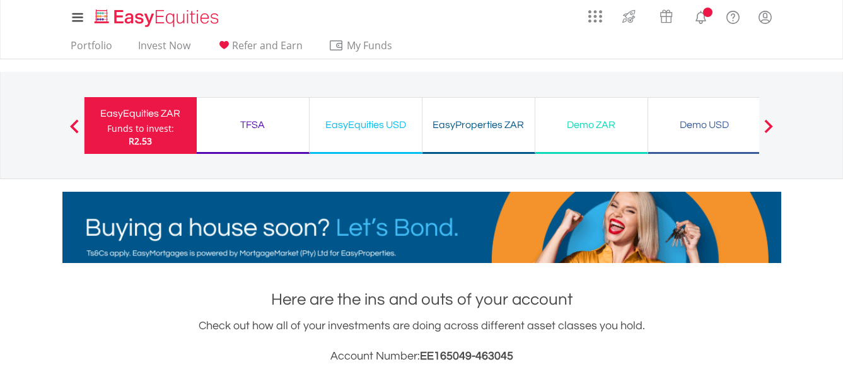
click at [243, 121] on div "TFSA" at bounding box center [252, 125] width 97 height 18
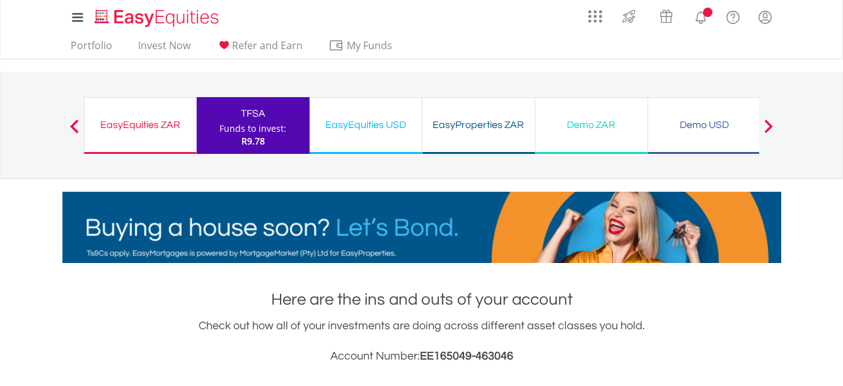
scroll to position [121, 240]
click at [120, 123] on div "EasyEquities ZAR" at bounding box center [140, 125] width 96 height 18
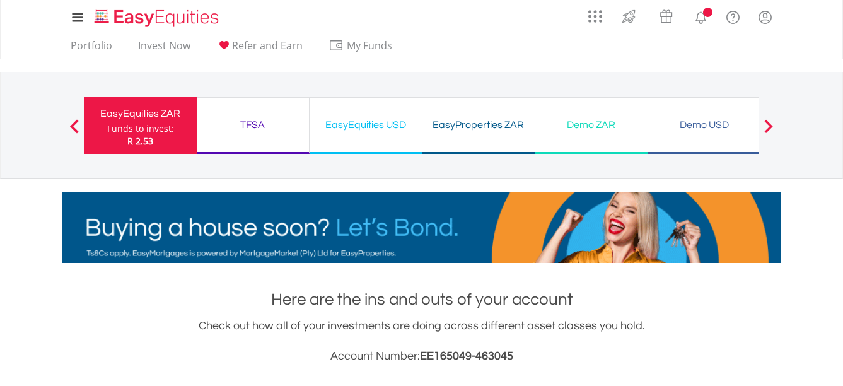
click at [259, 123] on div "TFSA" at bounding box center [252, 125] width 97 height 18
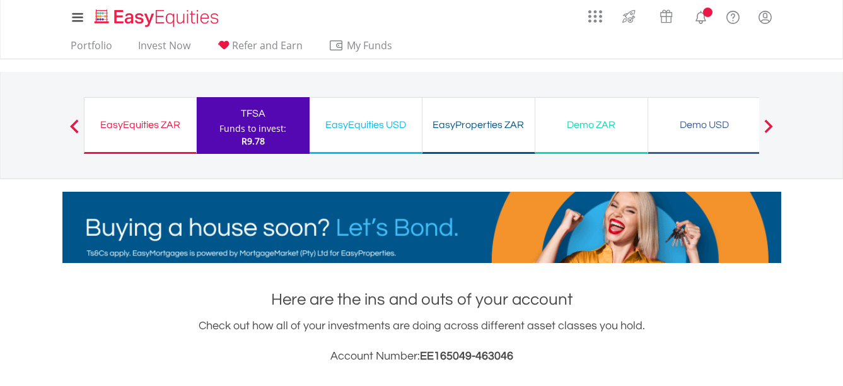
scroll to position [121, 240]
click at [151, 122] on div "EasyEquities ZAR" at bounding box center [140, 125] width 96 height 18
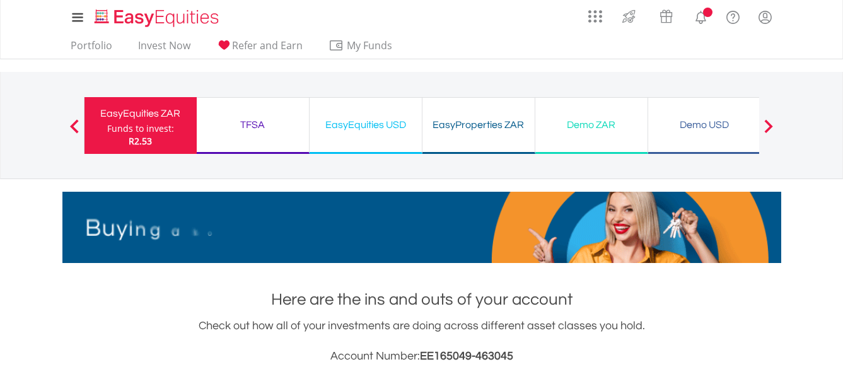
scroll to position [121, 240]
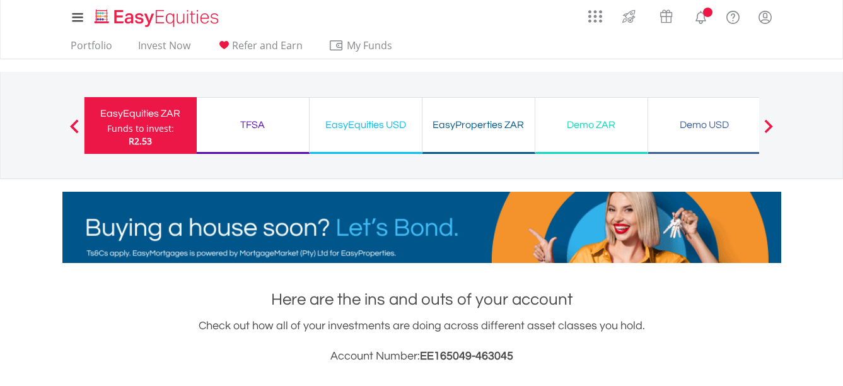
click at [246, 120] on div "TFSA" at bounding box center [252, 125] width 97 height 18
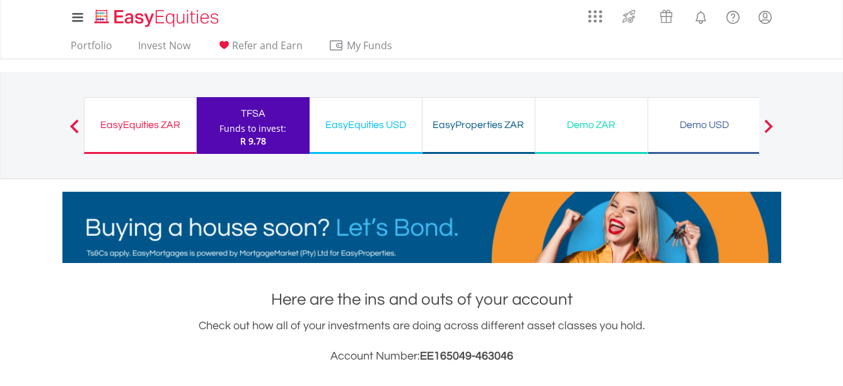
scroll to position [121, 240]
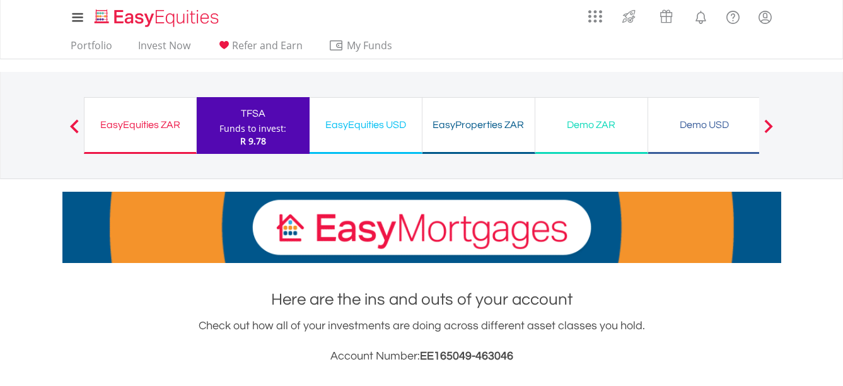
click at [144, 126] on div "EasyEquities ZAR" at bounding box center [140, 125] width 96 height 18
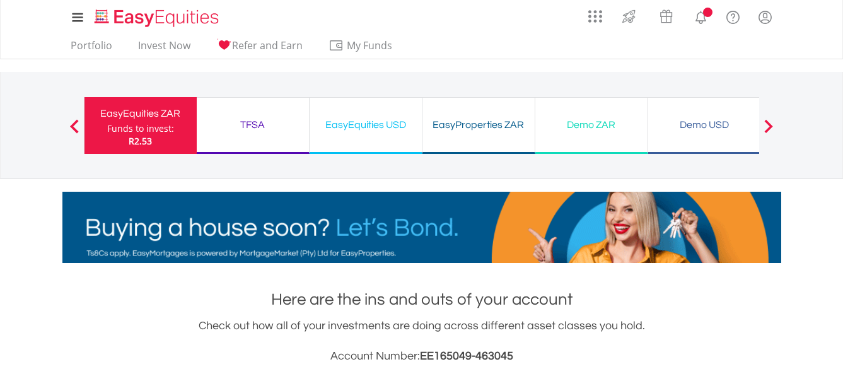
scroll to position [121, 240]
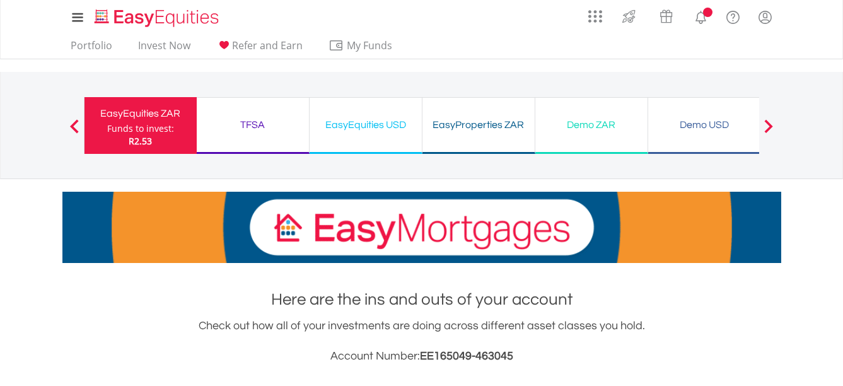
click at [247, 124] on div "TFSA" at bounding box center [252, 125] width 97 height 18
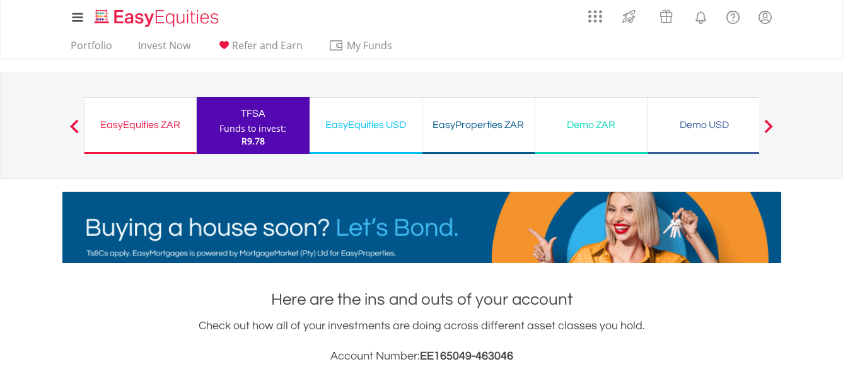
scroll to position [121, 240]
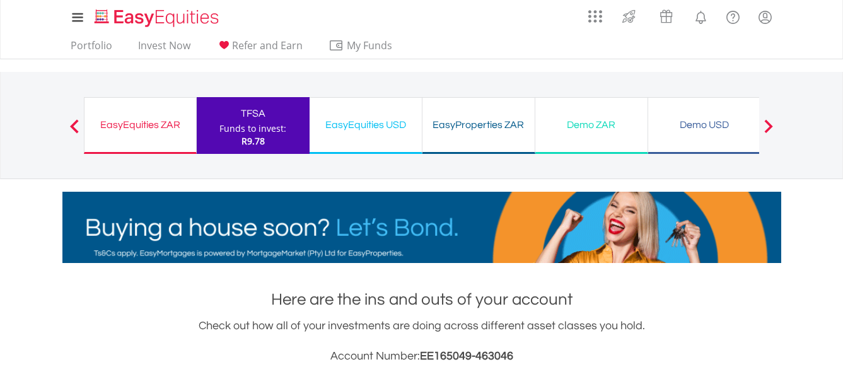
click at [148, 124] on div "EasyEquities ZAR" at bounding box center [140, 125] width 96 height 18
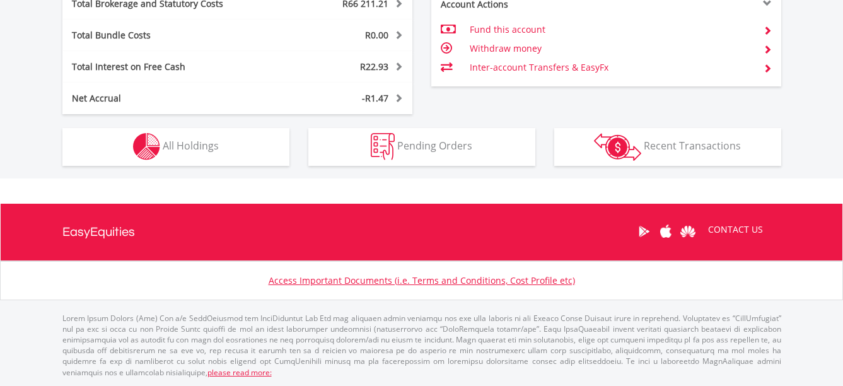
scroll to position [121, 240]
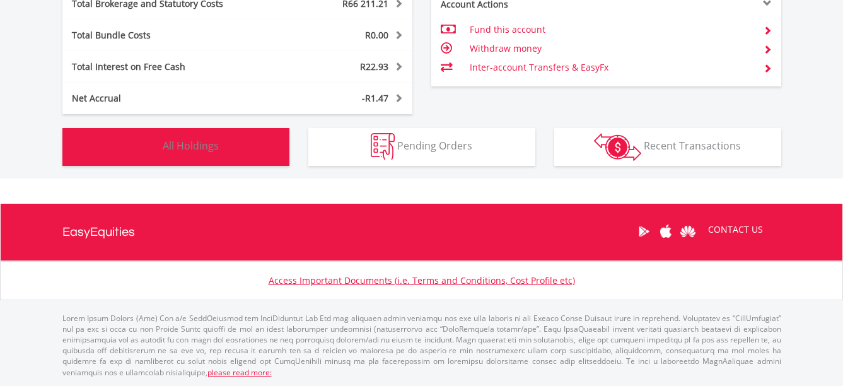
click at [235, 139] on button "Holdings All Holdings" at bounding box center [175, 147] width 227 height 38
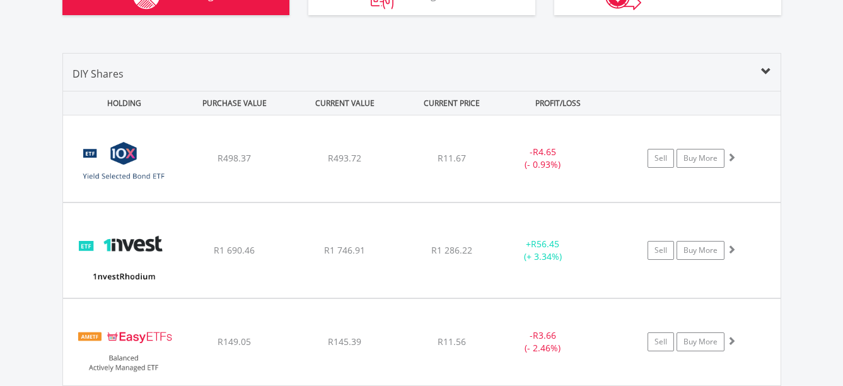
scroll to position [986, 0]
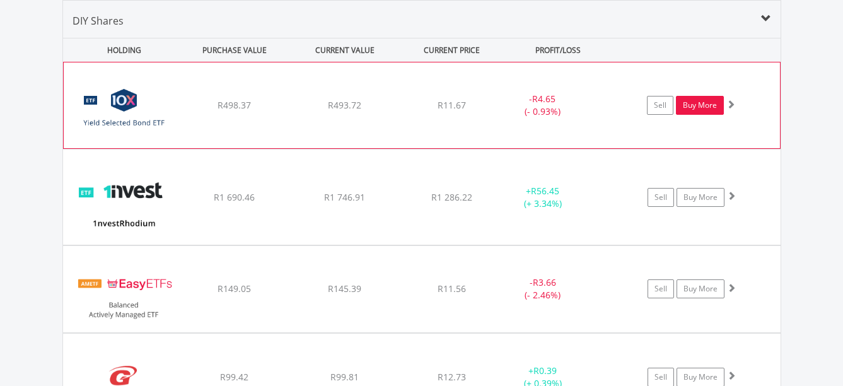
click at [701, 105] on link "Buy More" at bounding box center [700, 105] width 48 height 19
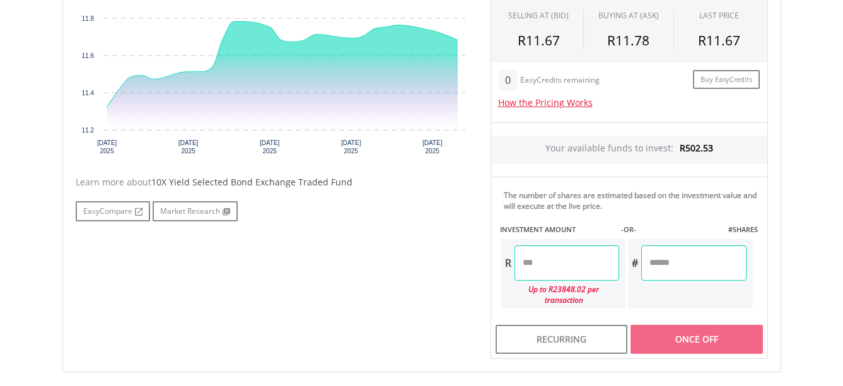
scroll to position [505, 0]
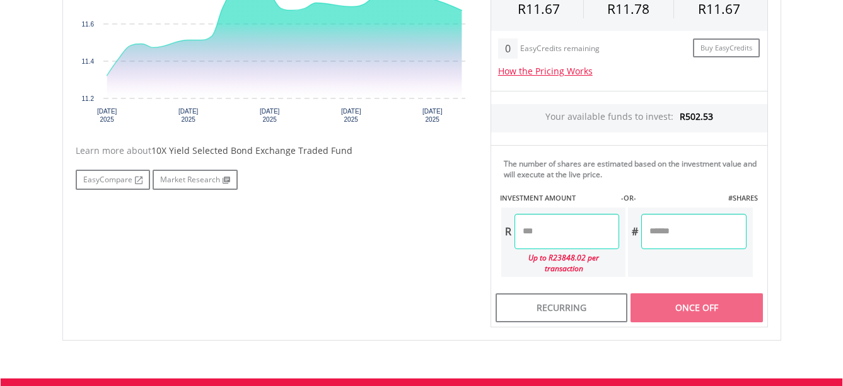
click at [542, 233] on input "number" at bounding box center [567, 231] width 105 height 35
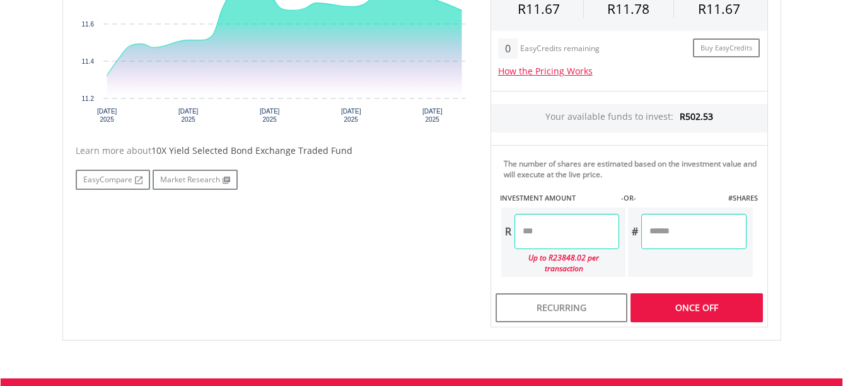
click at [810, 105] on body "My Investments Invest Now New Listings Sell My Recurring Investments Pending Or…" at bounding box center [421, 33] width 843 height 1076
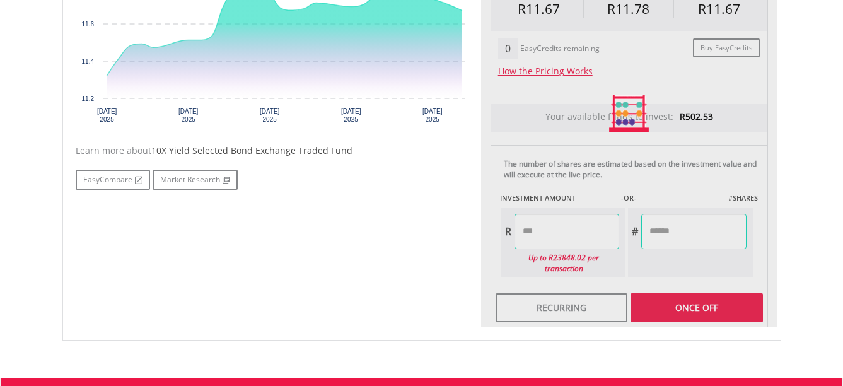
type input "******"
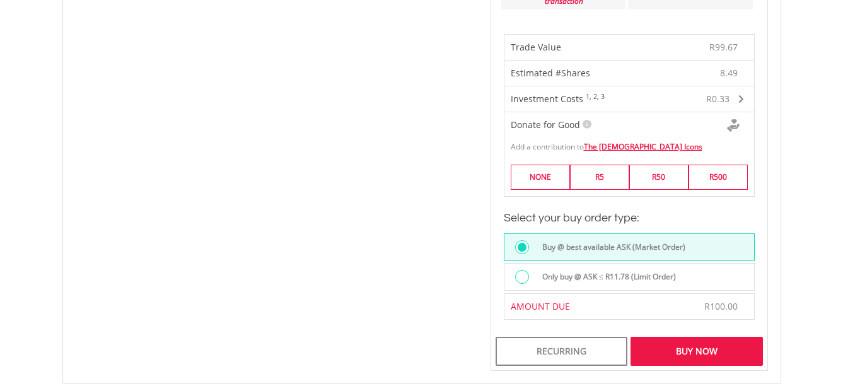
scroll to position [946, 0]
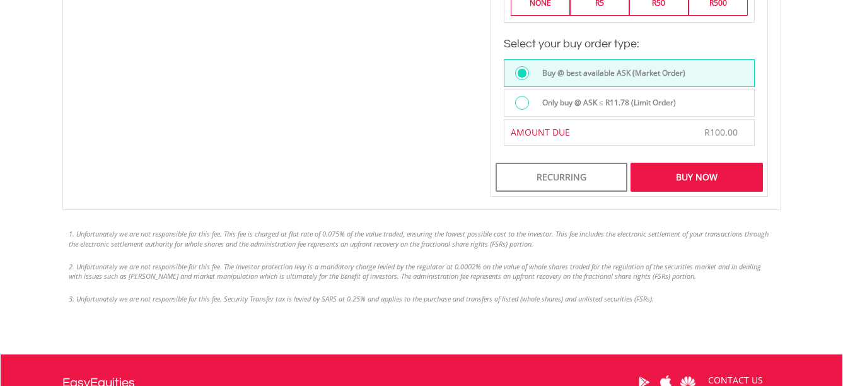
click at [684, 163] on div "Buy Now" at bounding box center [697, 177] width 132 height 29
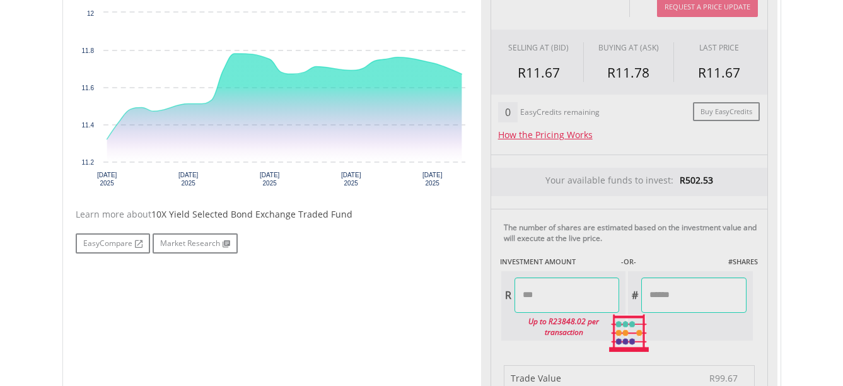
scroll to position [378, 0]
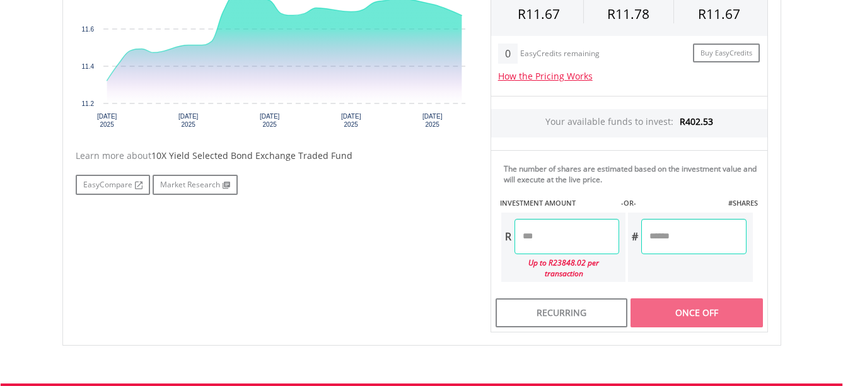
scroll to position [441, 0]
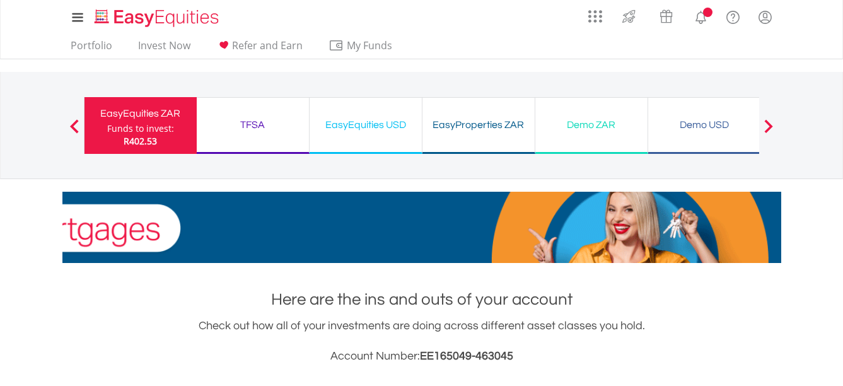
scroll to position [510, 0]
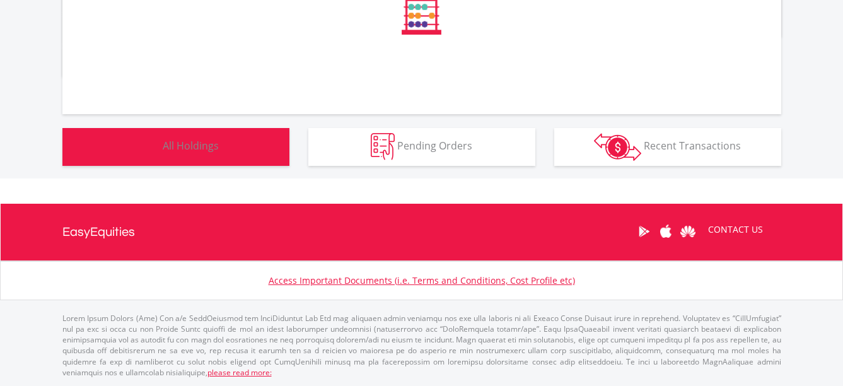
click at [205, 135] on button "Holdings All Holdings" at bounding box center [175, 147] width 227 height 38
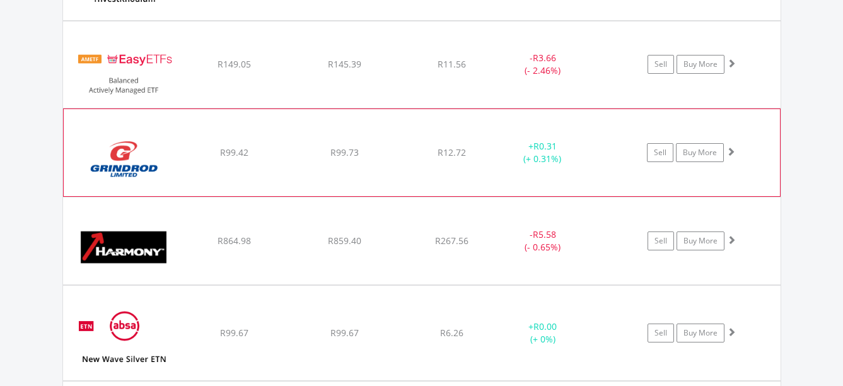
scroll to position [1238, 0]
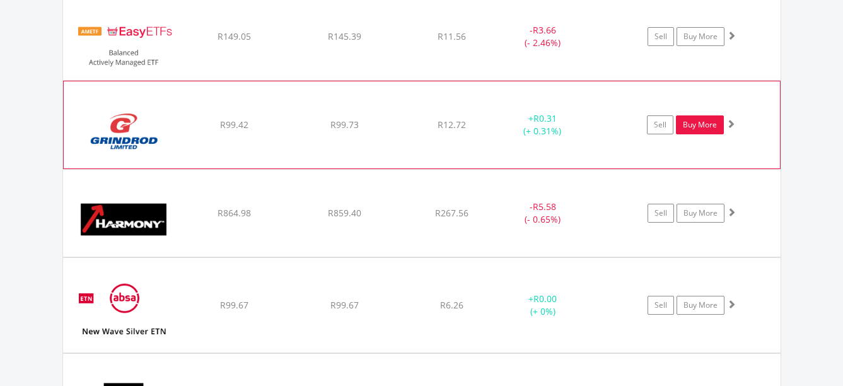
click at [686, 117] on link "Buy More" at bounding box center [700, 124] width 48 height 19
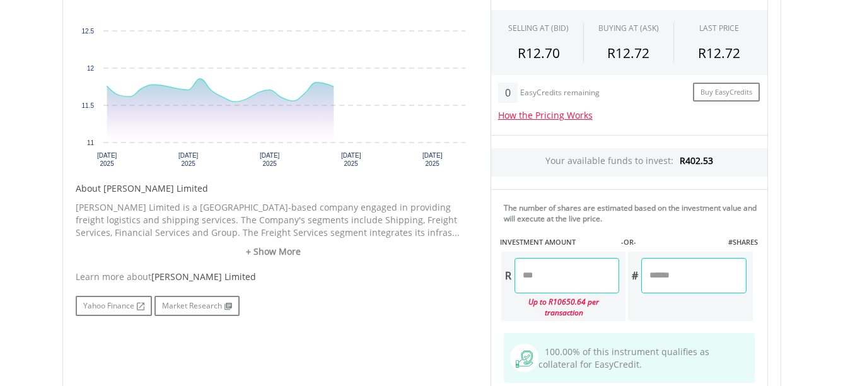
scroll to position [505, 0]
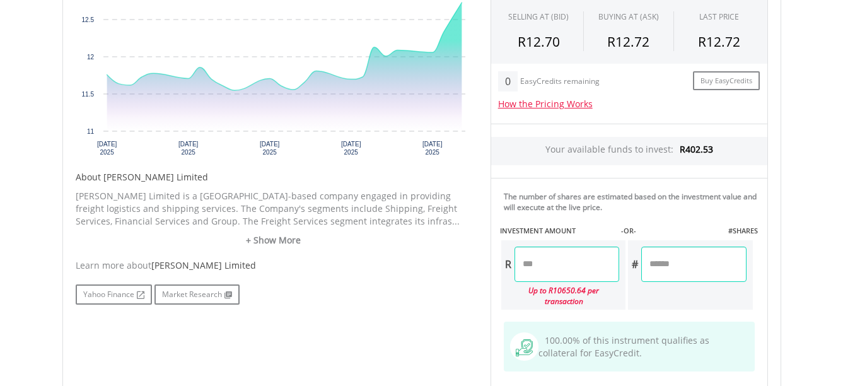
click at [571, 269] on input "number" at bounding box center [567, 264] width 105 height 35
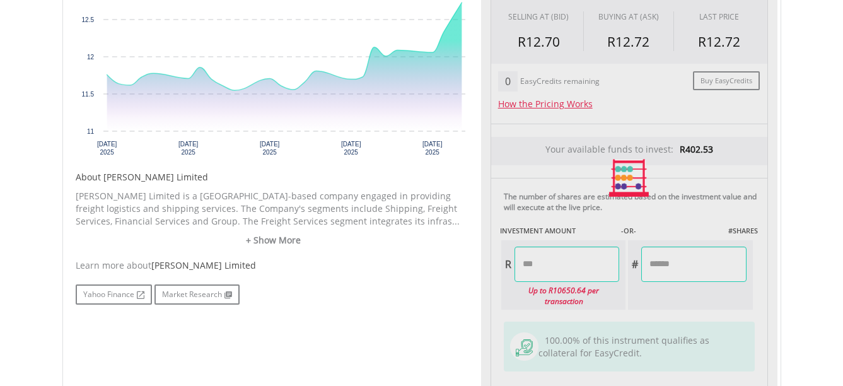
click at [825, 99] on body "My Investments Invest Now New Listings Sell My Recurring Investments Pending Or…" at bounding box center [421, 80] width 843 height 1171
type input "******"
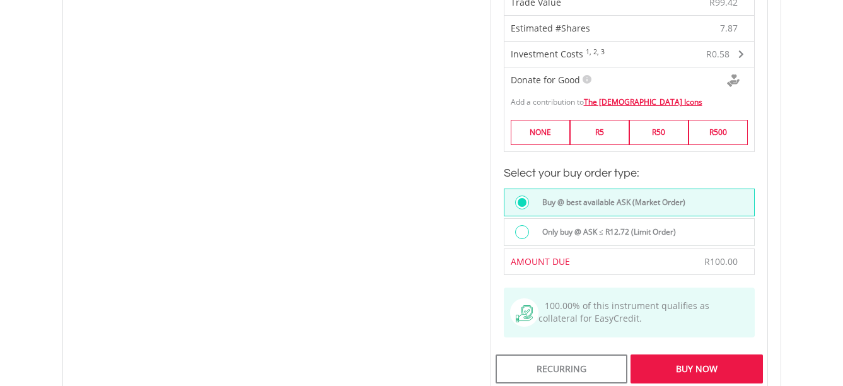
scroll to position [883, 0]
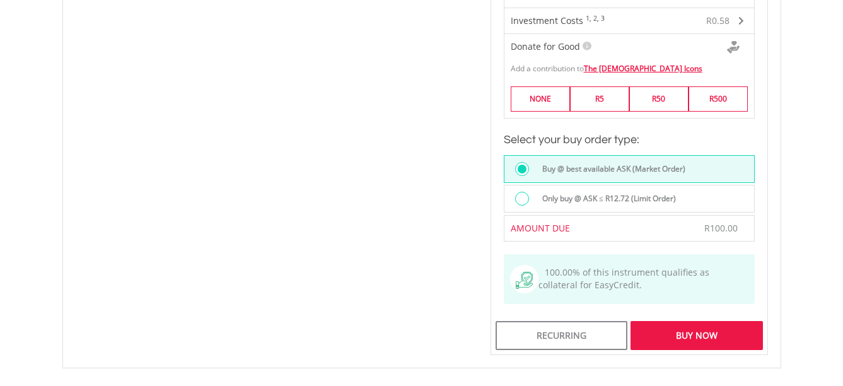
click at [696, 329] on div "Buy Now" at bounding box center [697, 335] width 132 height 29
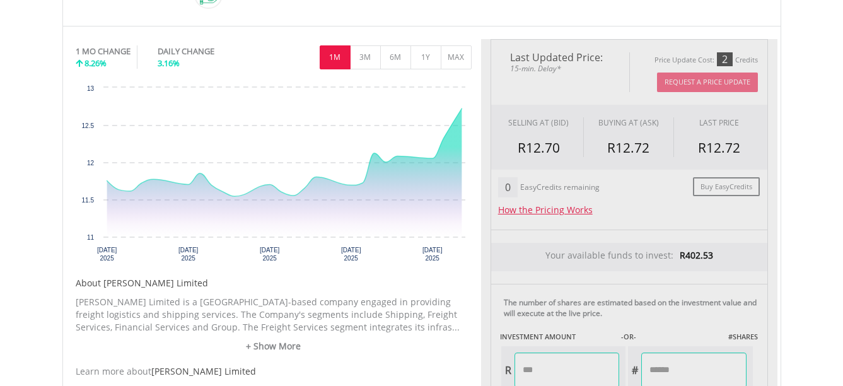
scroll to position [378, 0]
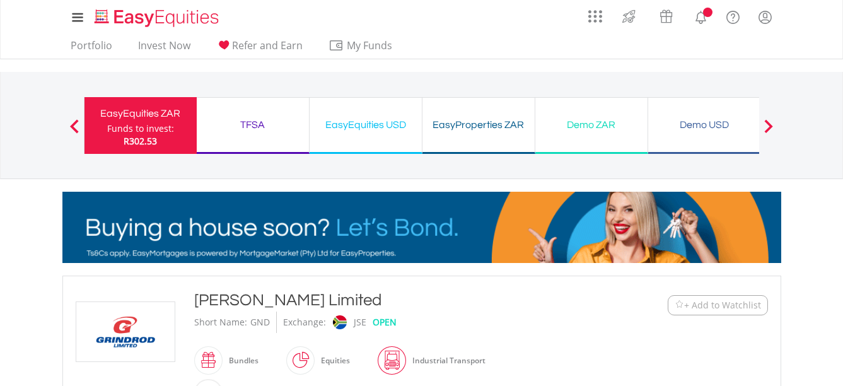
scroll to position [378, 0]
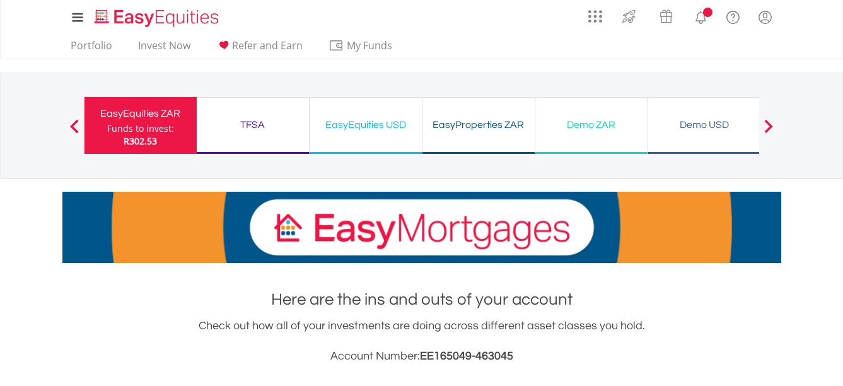
scroll to position [510, 0]
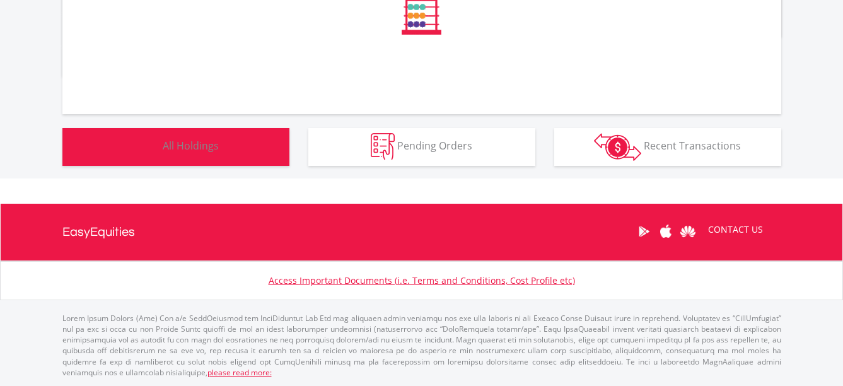
click at [202, 146] on span "All Holdings" at bounding box center [191, 146] width 56 height 14
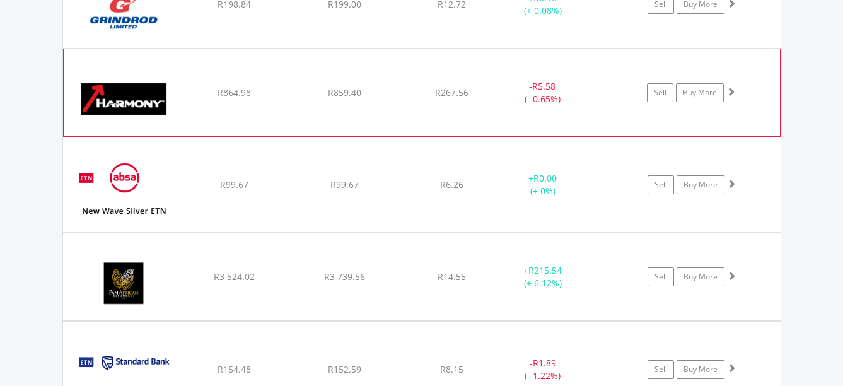
scroll to position [1364, 0]
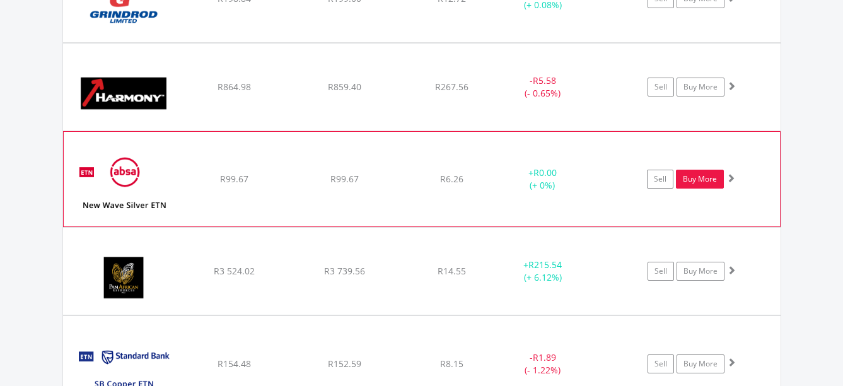
click at [689, 182] on link "Buy More" at bounding box center [700, 179] width 48 height 19
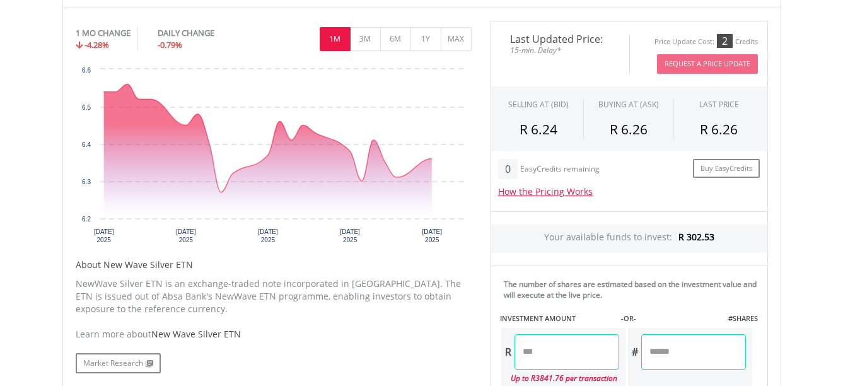
scroll to position [441, 0]
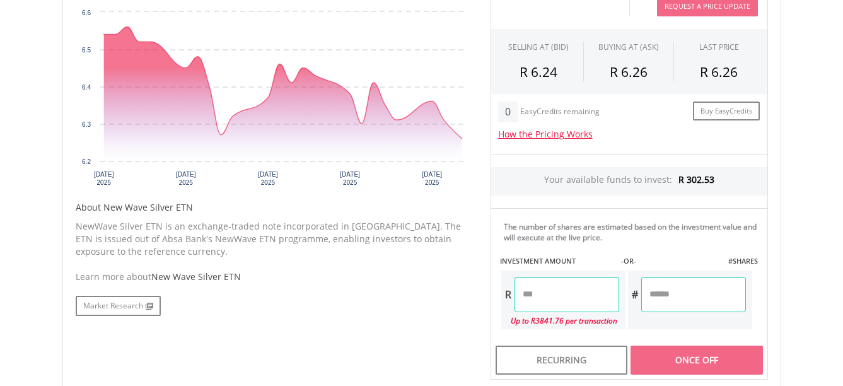
click at [579, 301] on input "number" at bounding box center [567, 294] width 105 height 35
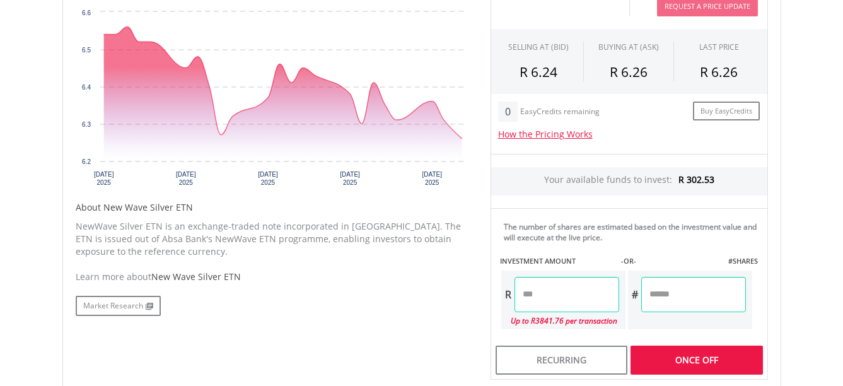
click at [790, 163] on div "﻿ New Wave Silver ETN New Wave Silver ETN Short Name: NEWSLV Exchange: JSE OPEN…" at bounding box center [422, 119] width 738 height 571
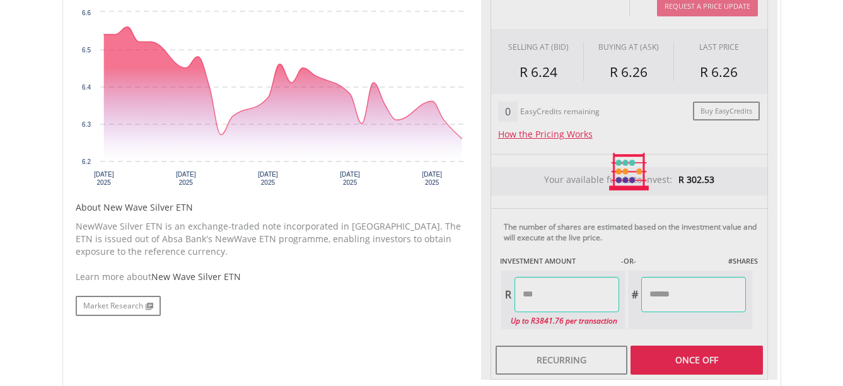
type input "******"
type input "*******"
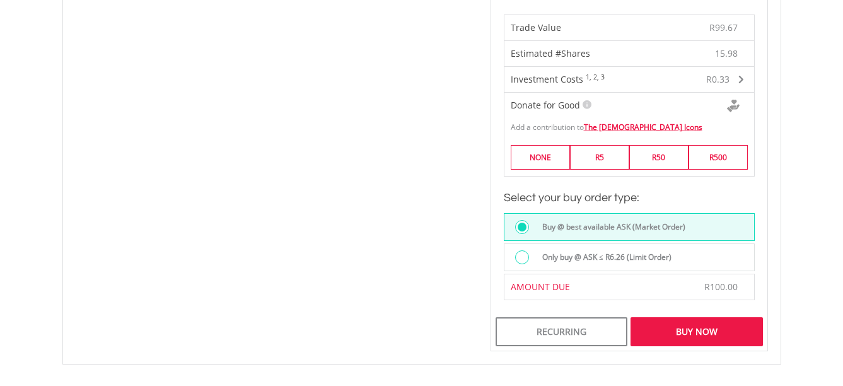
scroll to position [946, 0]
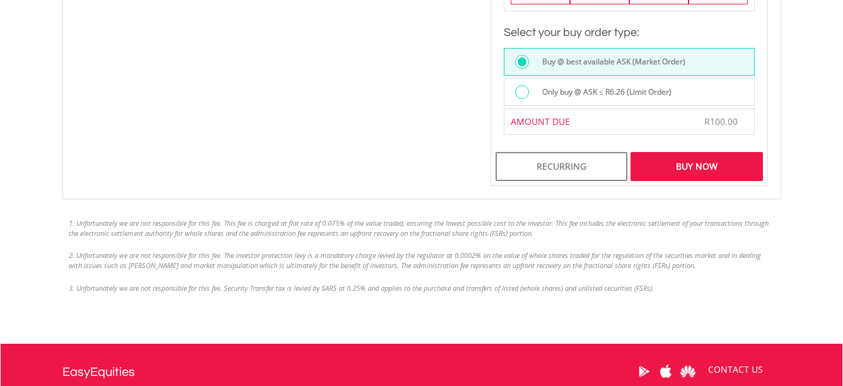
click at [681, 153] on div "Buy Now" at bounding box center [697, 166] width 132 height 29
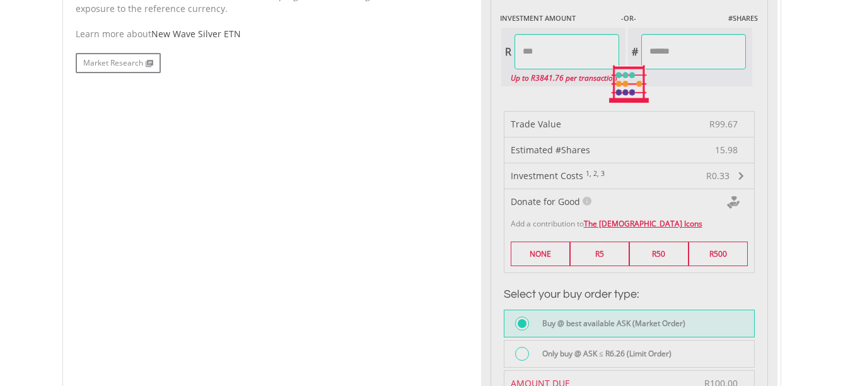
scroll to position [531, 0]
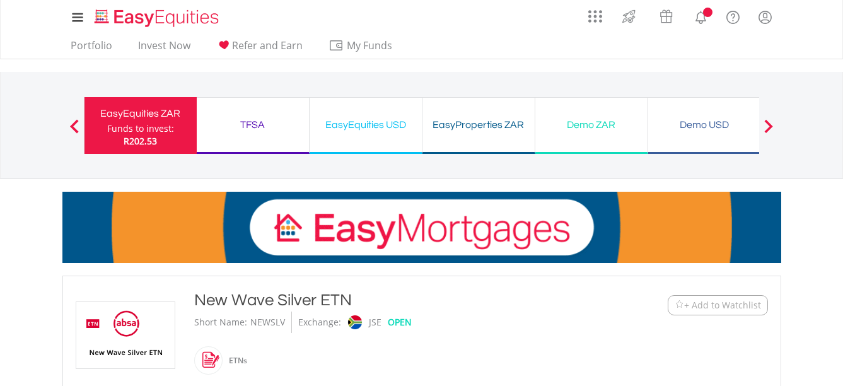
scroll to position [531, 0]
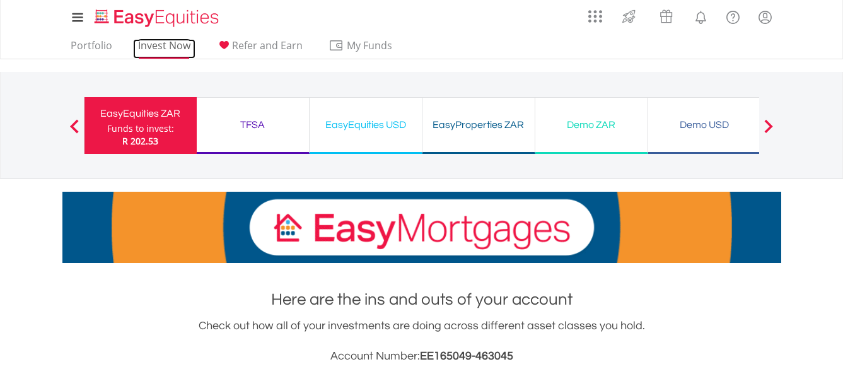
click at [161, 40] on link "Invest Now" at bounding box center [164, 49] width 62 height 20
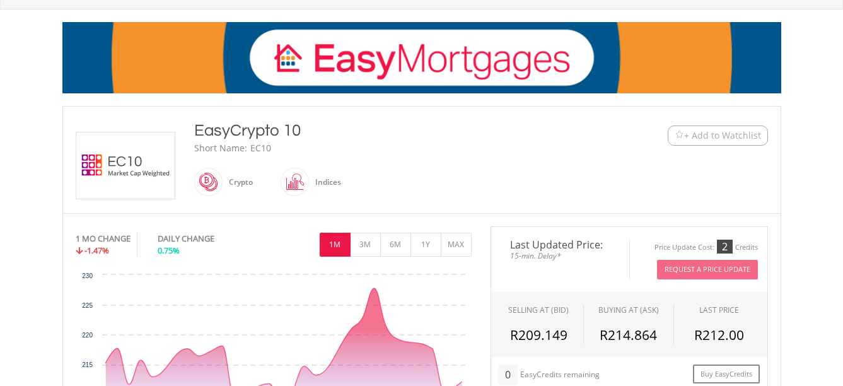
scroll to position [126, 0]
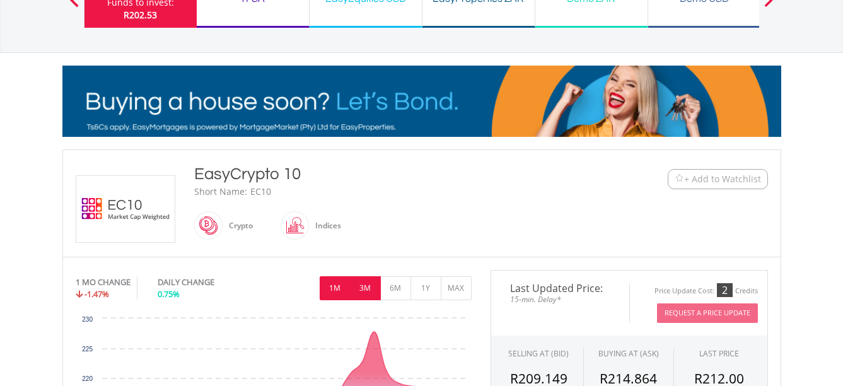
click at [371, 285] on button "3M" at bounding box center [365, 288] width 31 height 24
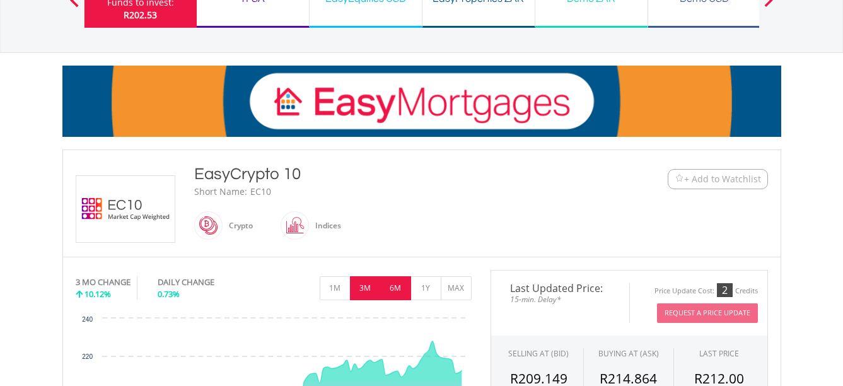
click at [403, 286] on button "6M" at bounding box center [395, 288] width 31 height 24
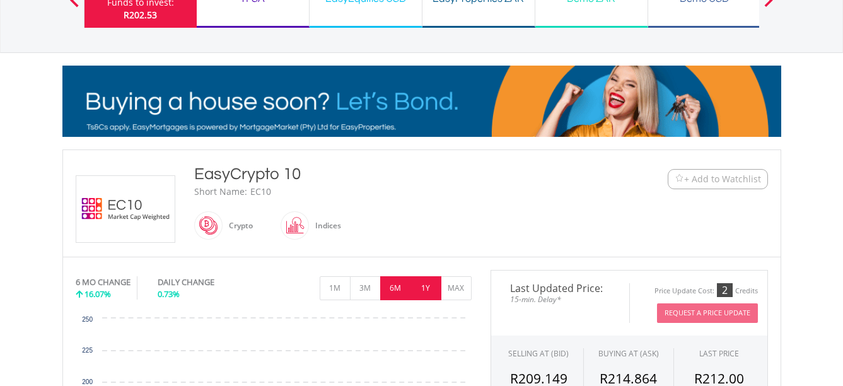
click at [425, 286] on button "1Y" at bounding box center [426, 288] width 31 height 24
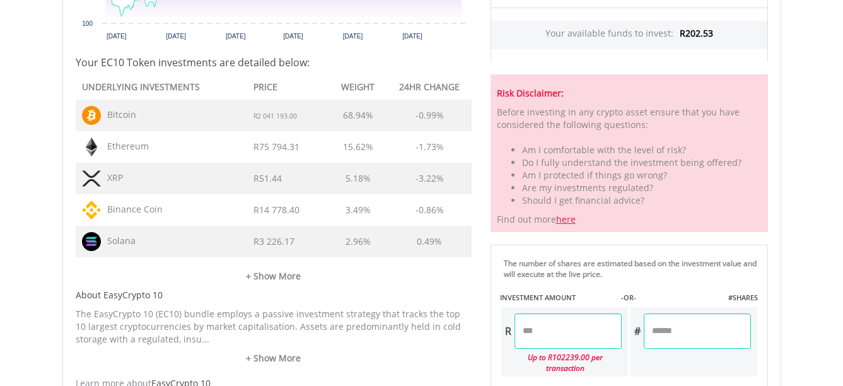
scroll to position [631, 0]
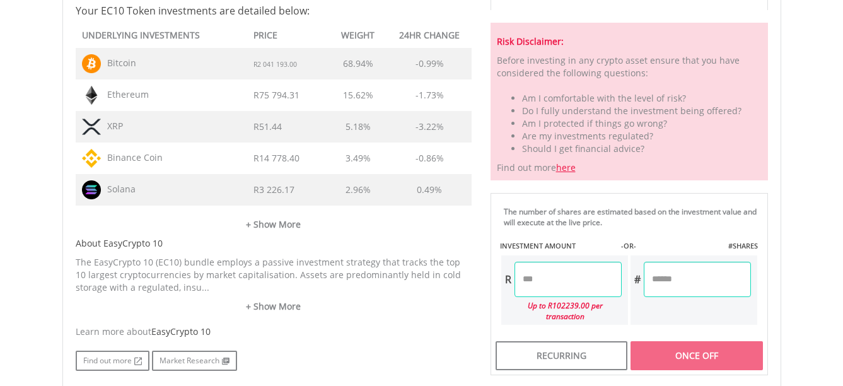
click at [549, 275] on input "number" at bounding box center [568, 279] width 107 height 35
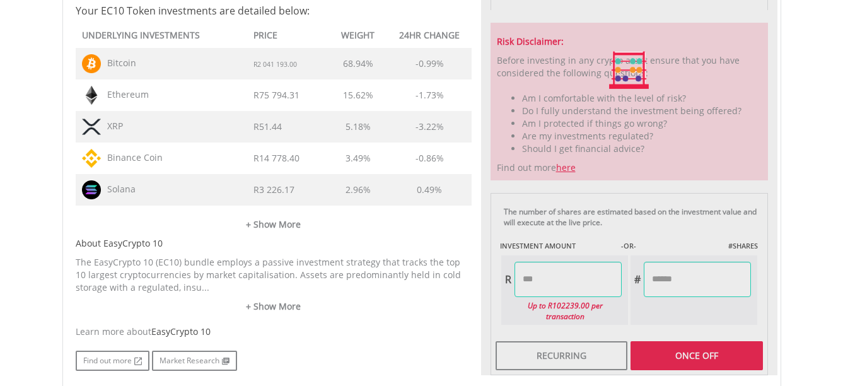
type input "******"
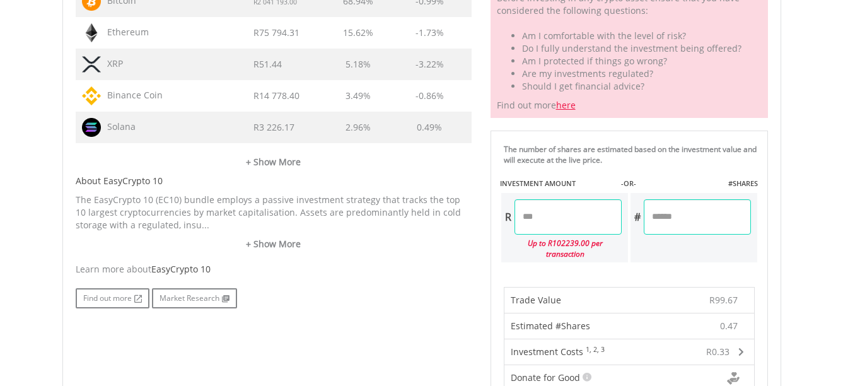
scroll to position [694, 0]
click at [537, 219] on input "******" at bounding box center [568, 216] width 107 height 35
type input "******"
click at [809, 78] on body "My Investments Invest Now New Listings Sell My Recurring Investments Pending Or…" at bounding box center [421, 140] width 843 height 1668
type input "******"
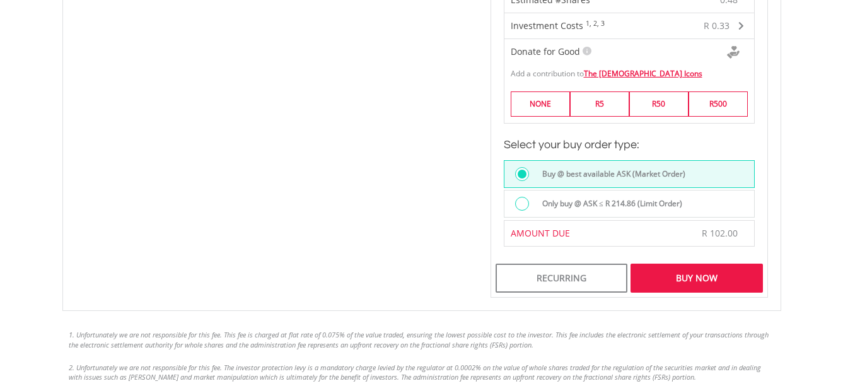
scroll to position [1135, 0]
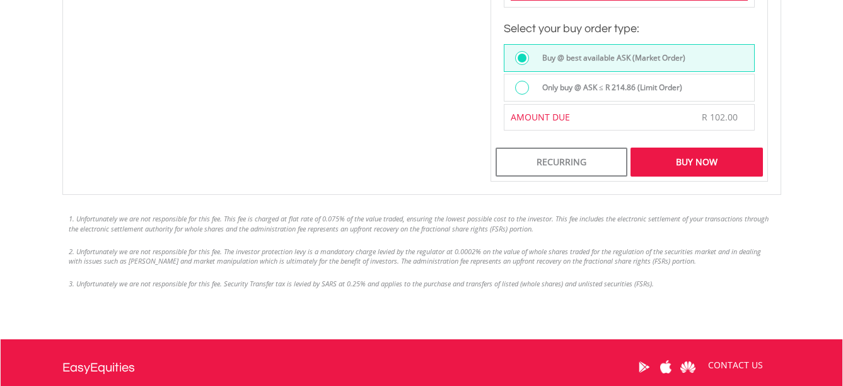
click at [683, 150] on div "Buy Now" at bounding box center [697, 162] width 132 height 29
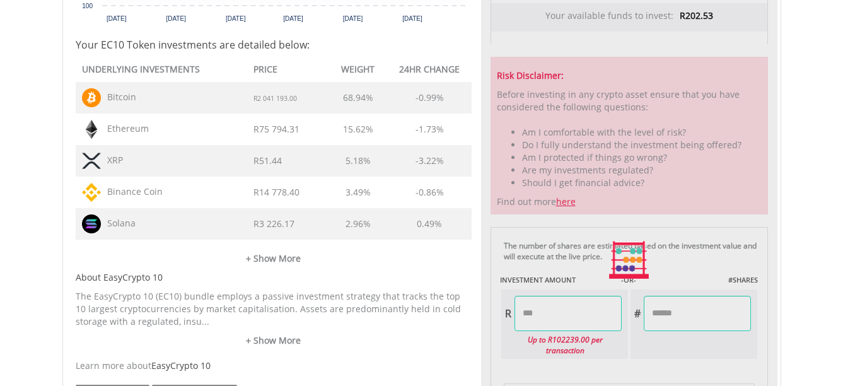
scroll to position [568, 0]
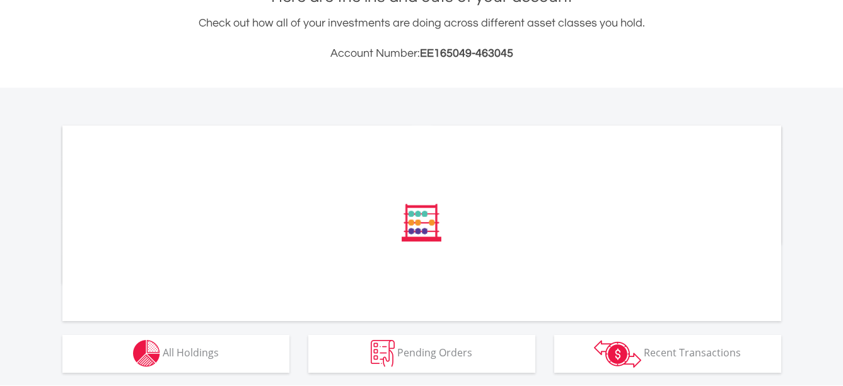
scroll to position [378, 0]
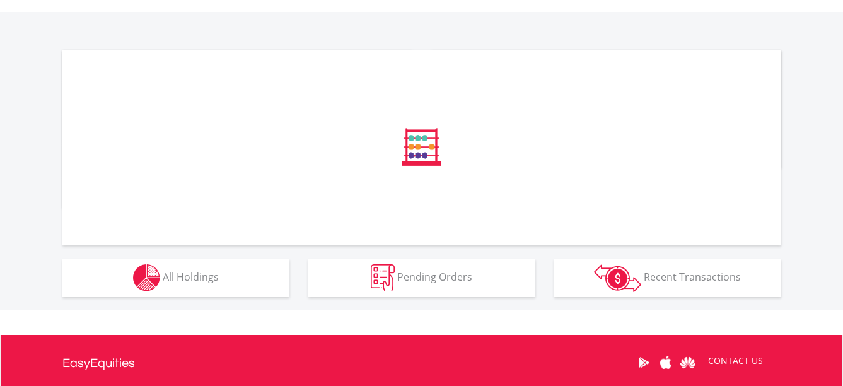
click at [0, 0] on div "﻿ Distribution Current Value Show All Go to Invest Now to diversify your invest…" at bounding box center [0, 0] width 0 height 0
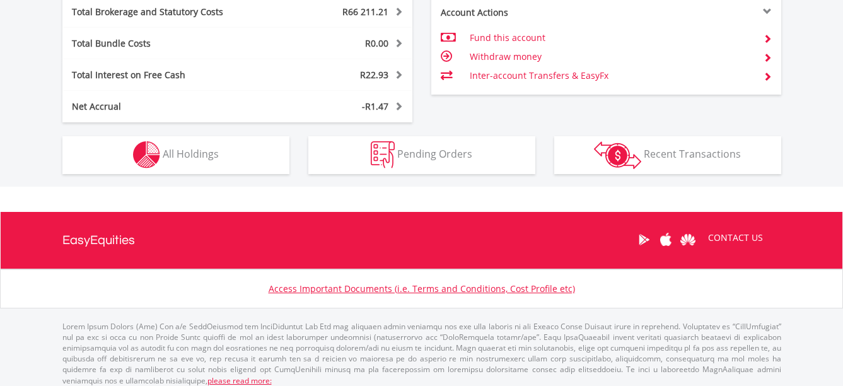
scroll to position [782, 0]
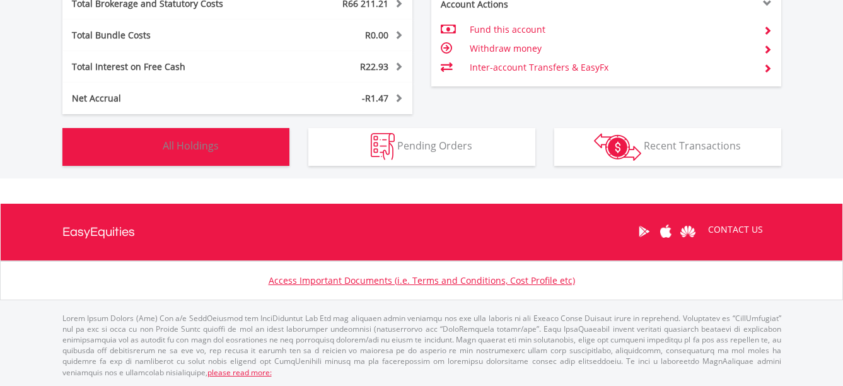
click at [235, 153] on button "Holdings All Holdings" at bounding box center [175, 147] width 227 height 38
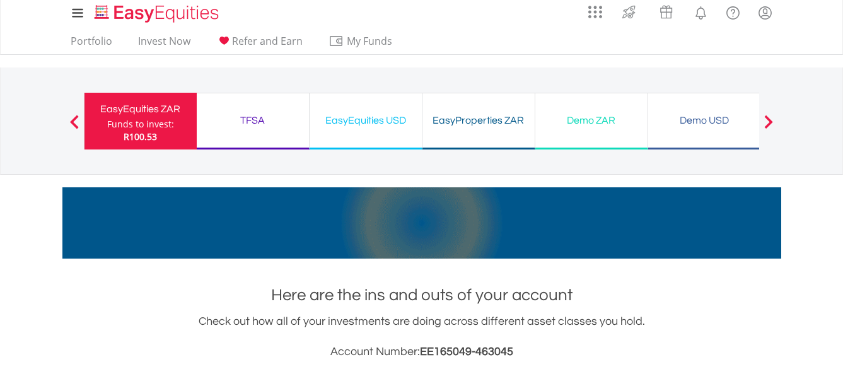
scroll to position [0, 0]
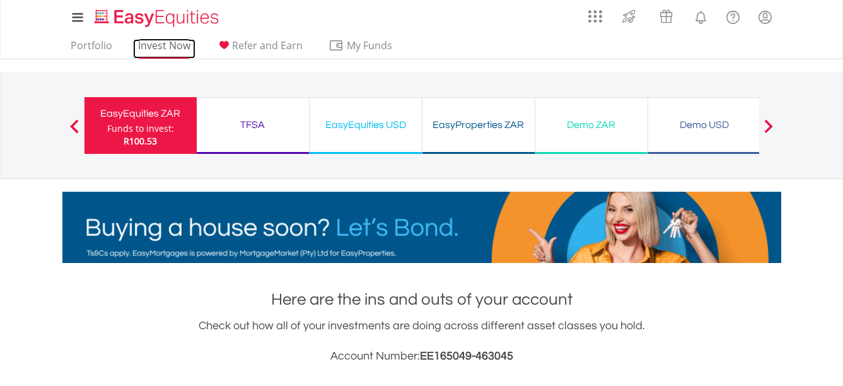
click at [158, 41] on link "Invest Now" at bounding box center [164, 49] width 62 height 20
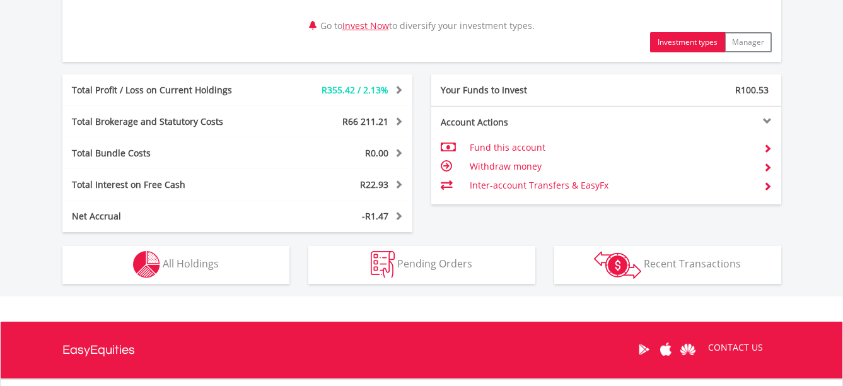
scroll to position [694, 0]
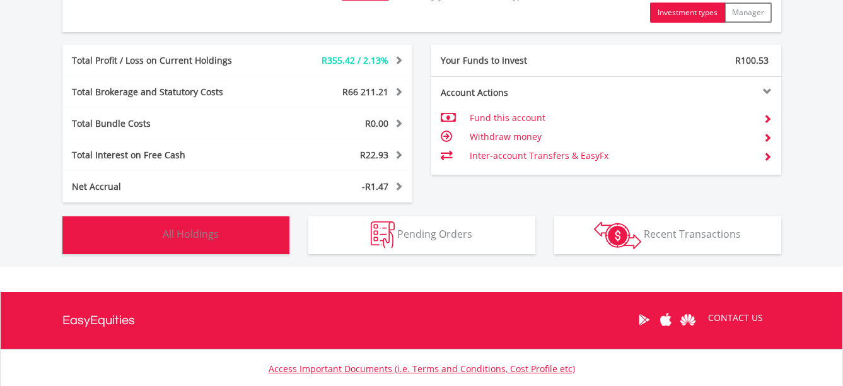
click at [202, 225] on button "Holdings All Holdings" at bounding box center [175, 235] width 227 height 38
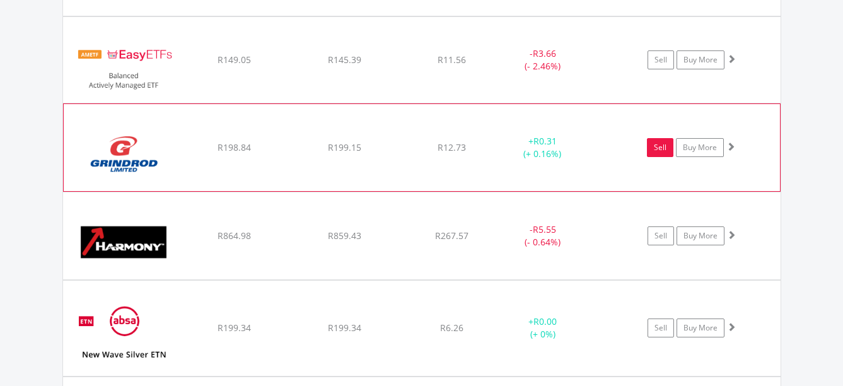
scroll to position [1301, 0]
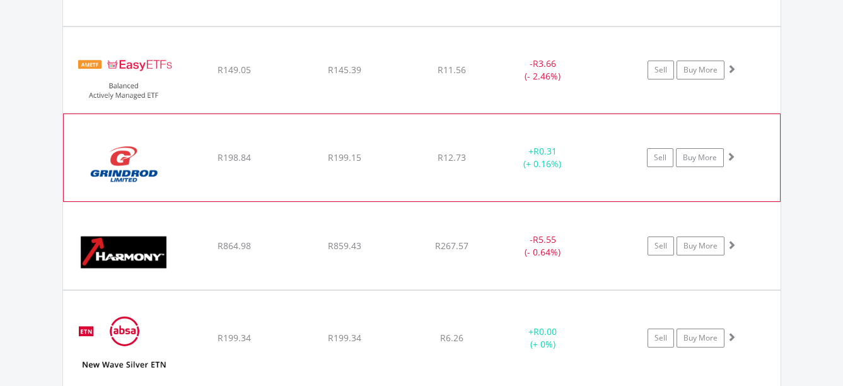
click at [728, 152] on span at bounding box center [731, 156] width 9 height 9
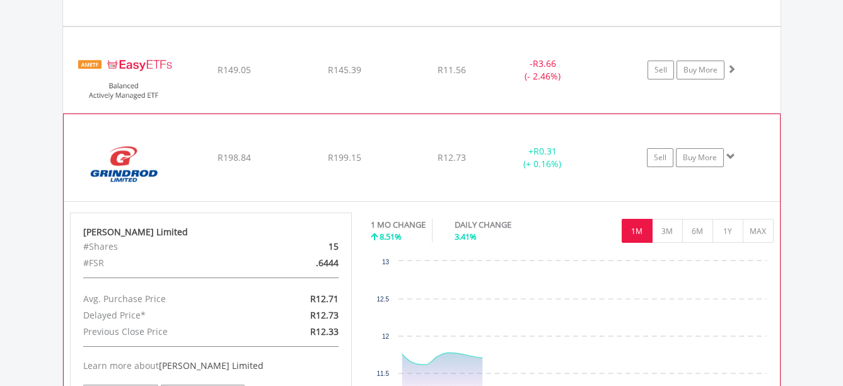
click at [728, 152] on span at bounding box center [731, 156] width 9 height 9
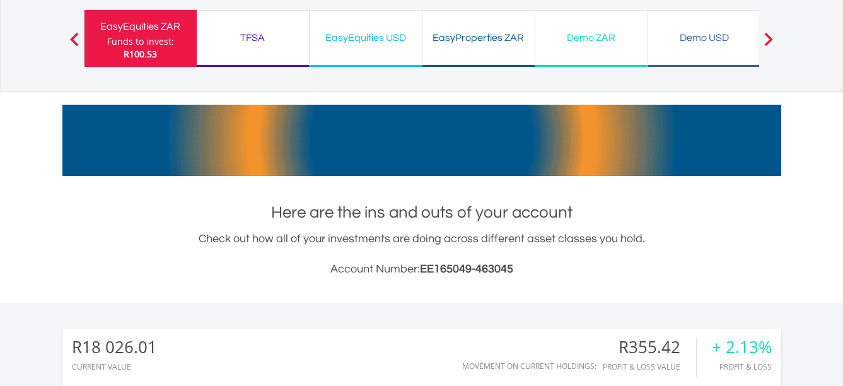
scroll to position [0, 0]
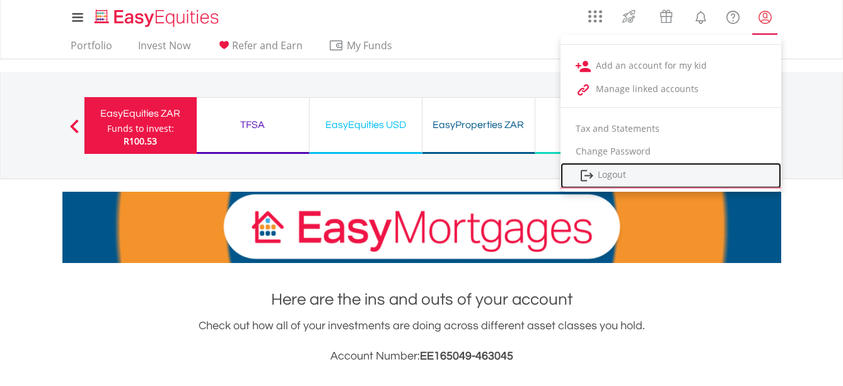
click at [599, 175] on link "Logout" at bounding box center [671, 176] width 221 height 26
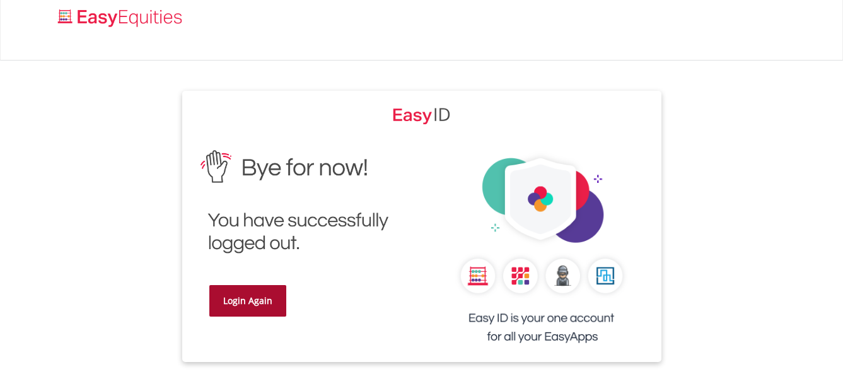
click at [272, 296] on link "Login Again" at bounding box center [247, 301] width 77 height 32
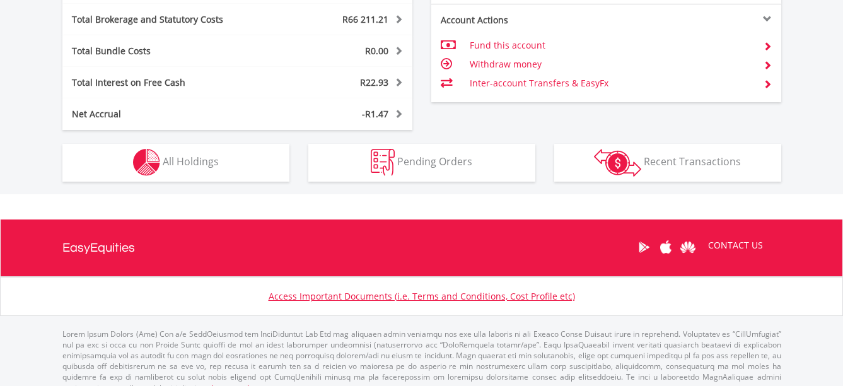
scroll to position [782, 0]
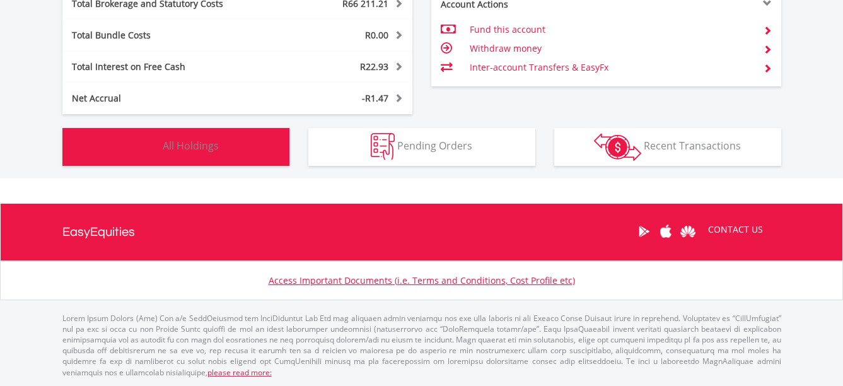
click at [224, 149] on button "Holdings All Holdings" at bounding box center [175, 147] width 227 height 38
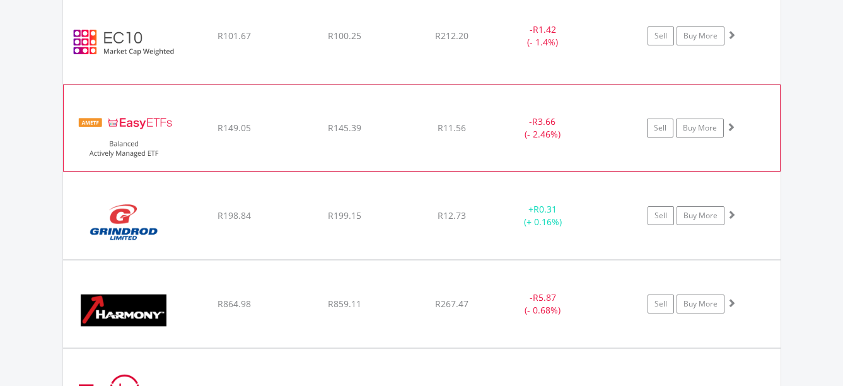
scroll to position [1364, 0]
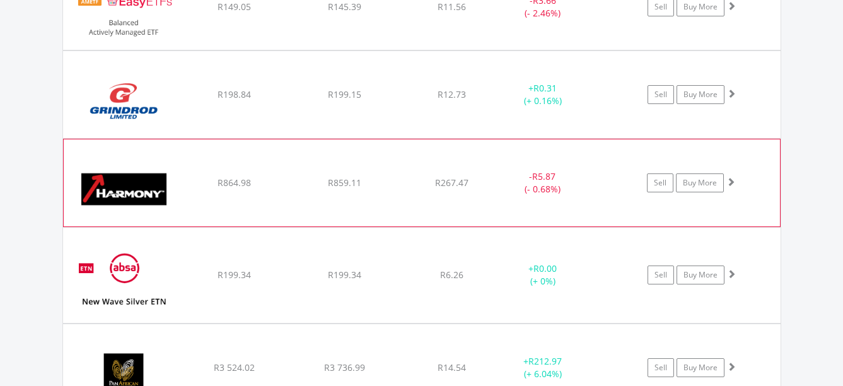
click at [727, 179] on span at bounding box center [731, 181] width 9 height 9
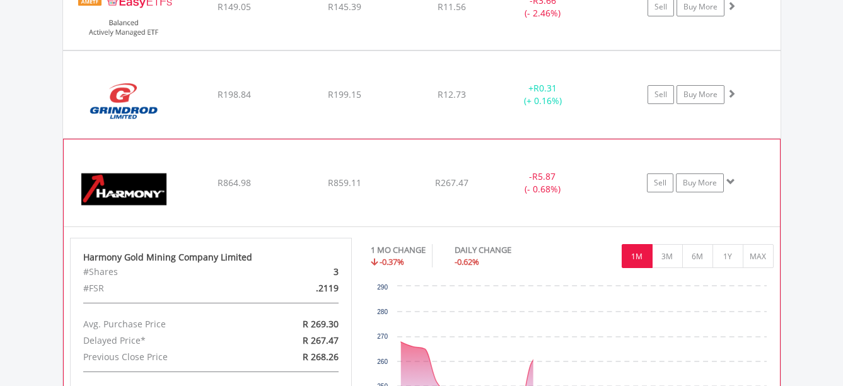
click at [727, 179] on span at bounding box center [731, 181] width 9 height 9
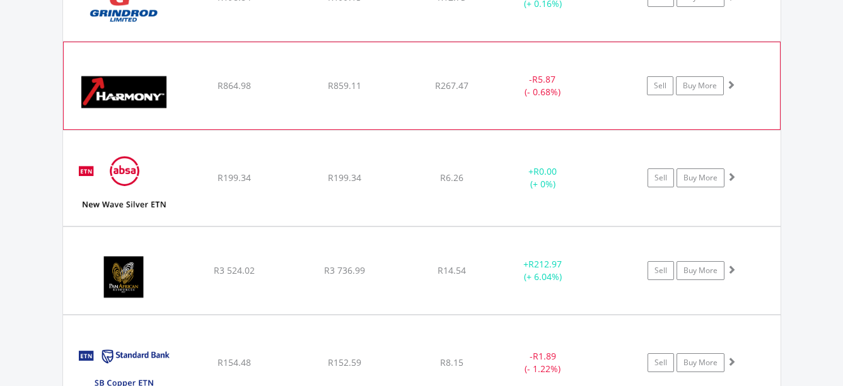
scroll to position [1490, 0]
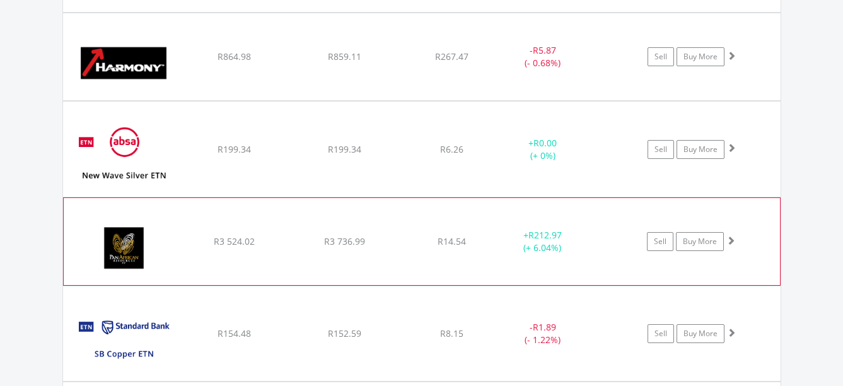
click at [733, 240] on span at bounding box center [731, 240] width 9 height 9
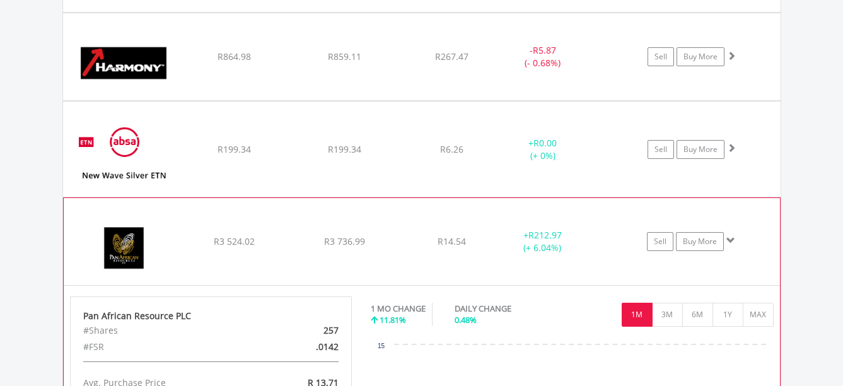
click at [733, 240] on span at bounding box center [731, 240] width 9 height 9
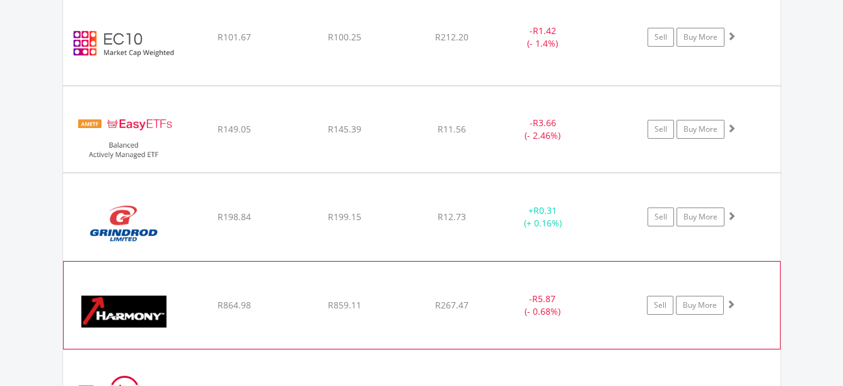
scroll to position [1238, 0]
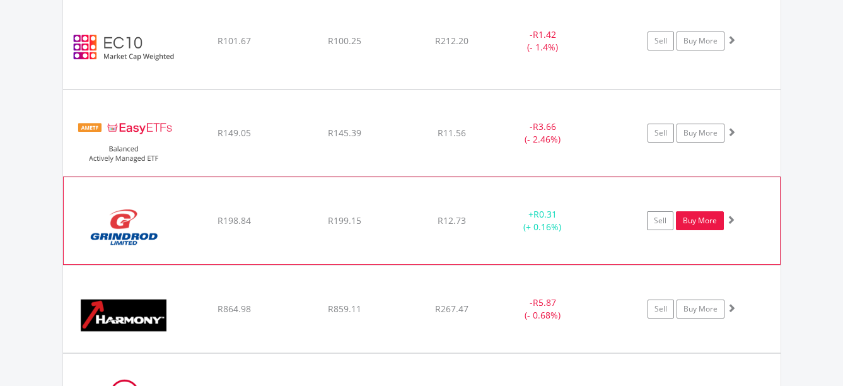
click at [694, 219] on link "Buy More" at bounding box center [700, 220] width 48 height 19
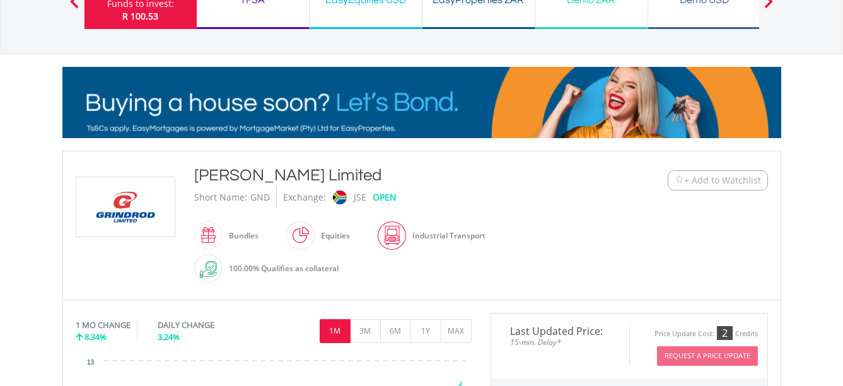
scroll to position [63, 0]
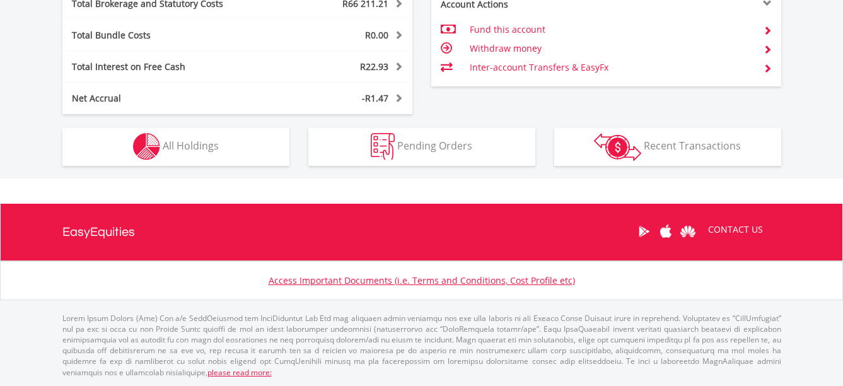
scroll to position [121, 240]
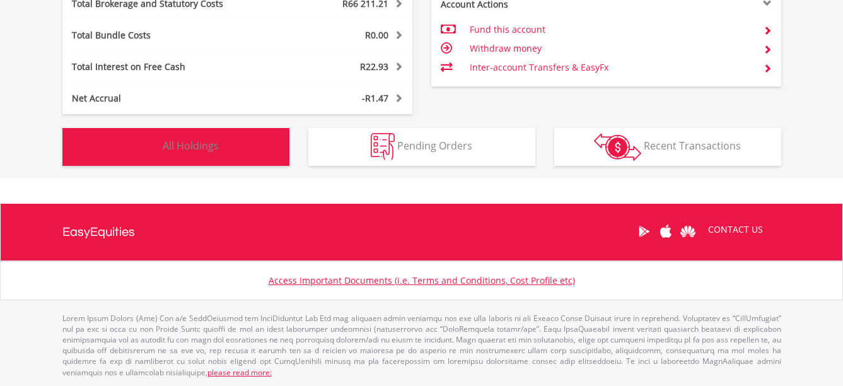
click at [214, 151] on span "All Holdings" at bounding box center [191, 146] width 56 height 14
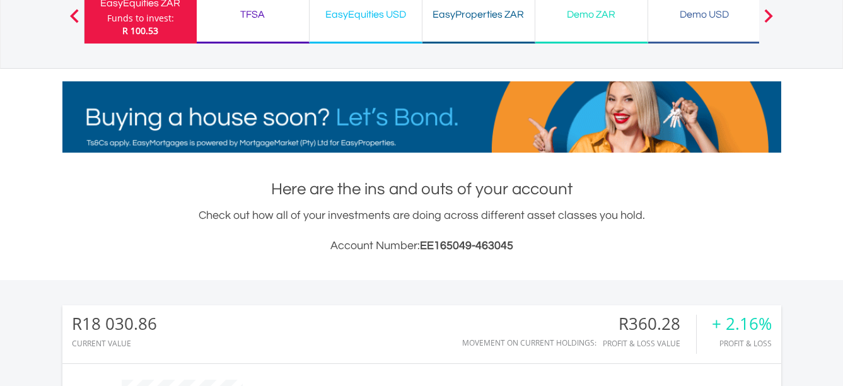
scroll to position [0, 0]
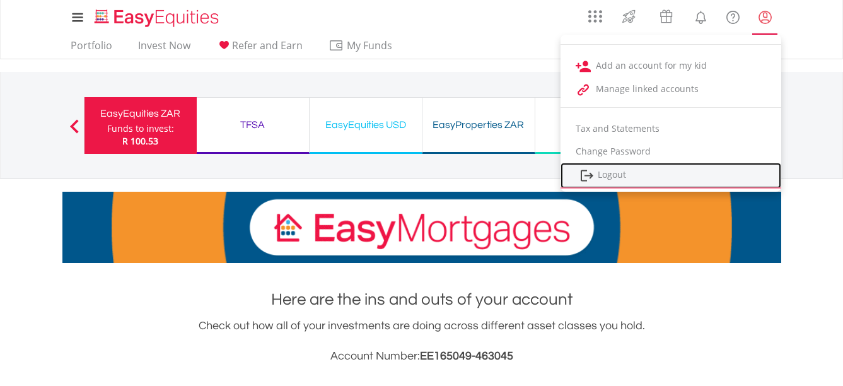
click at [602, 172] on link "Logout" at bounding box center [671, 176] width 221 height 26
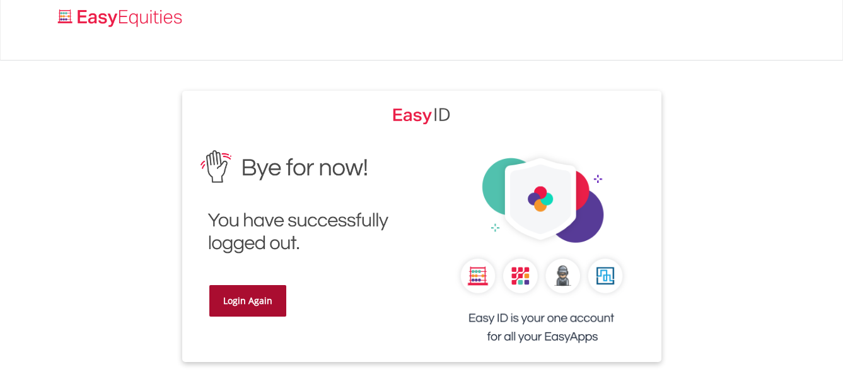
click at [227, 304] on link "Login Again" at bounding box center [247, 301] width 77 height 32
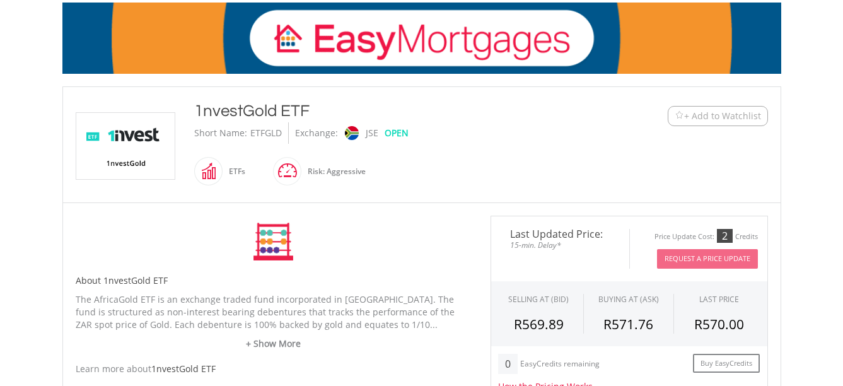
scroll to position [252, 0]
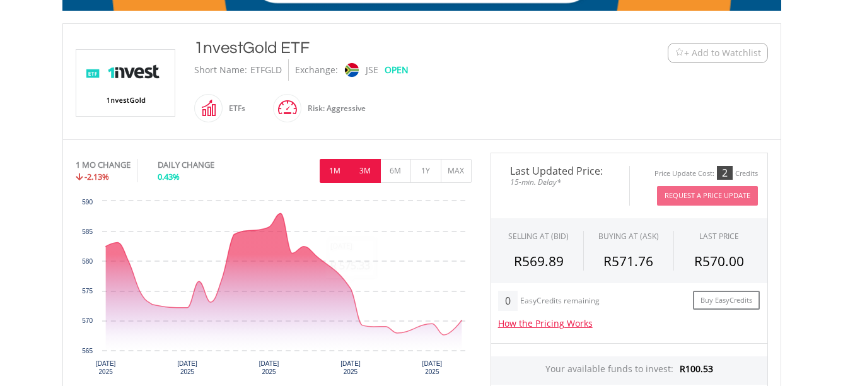
click at [356, 170] on button "3M" at bounding box center [365, 171] width 31 height 24
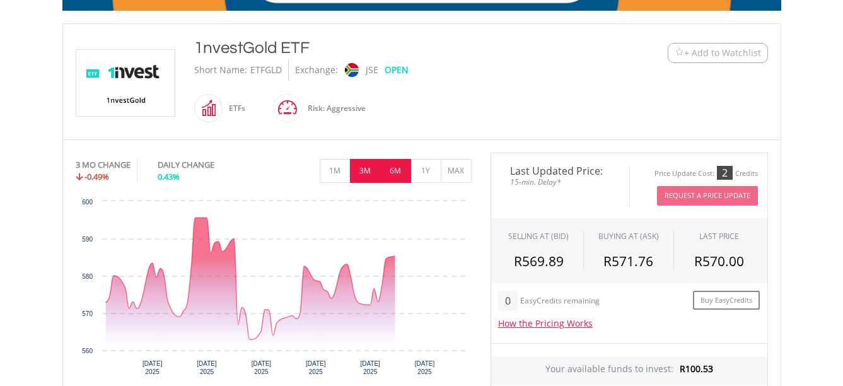
click at [387, 172] on button "6M" at bounding box center [395, 171] width 31 height 24
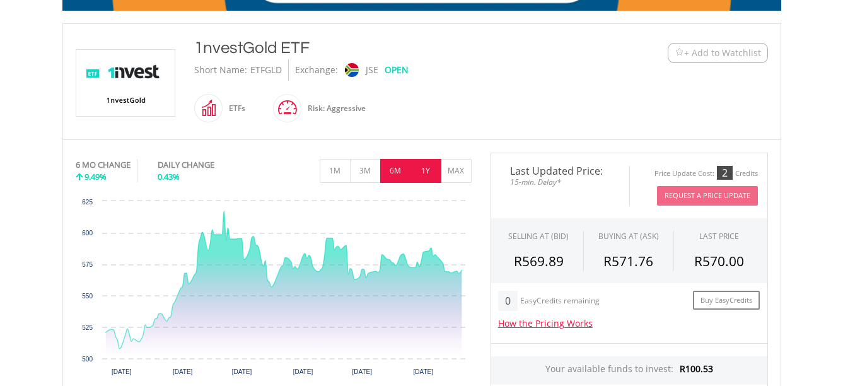
click at [425, 174] on button "1Y" at bounding box center [426, 171] width 31 height 24
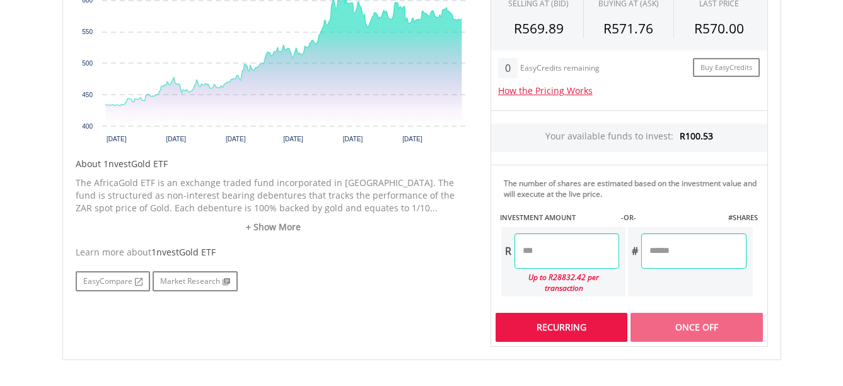
scroll to position [505, 0]
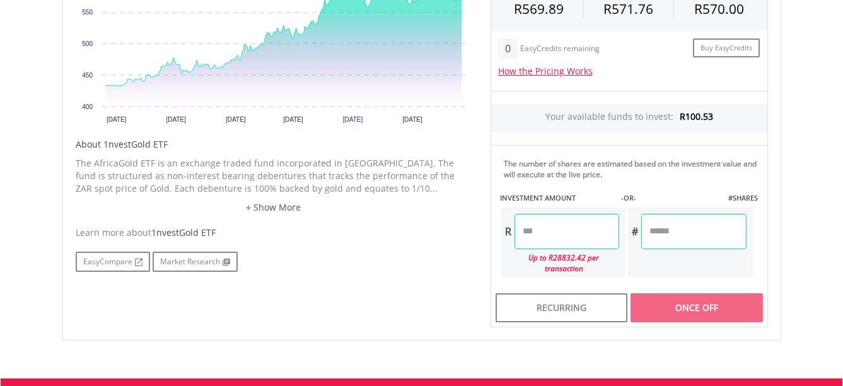
click at [573, 232] on input "number" at bounding box center [567, 231] width 105 height 35
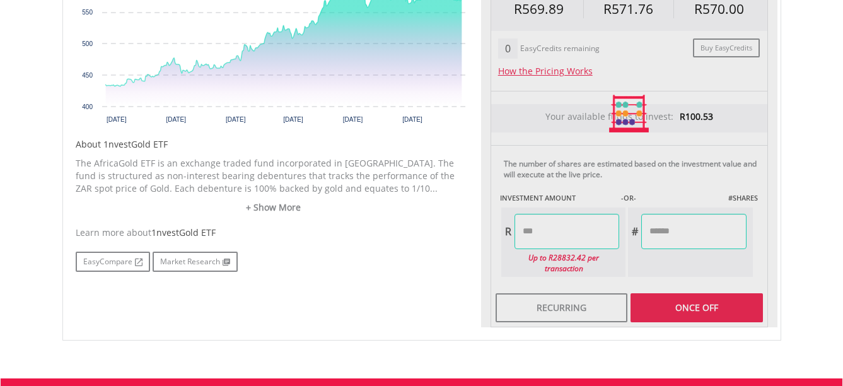
click at [801, 120] on body "My Investments Invest Now New Listings Sell My Recurring Investments Pending Or…" at bounding box center [421, 33] width 843 height 1076
type input "******"
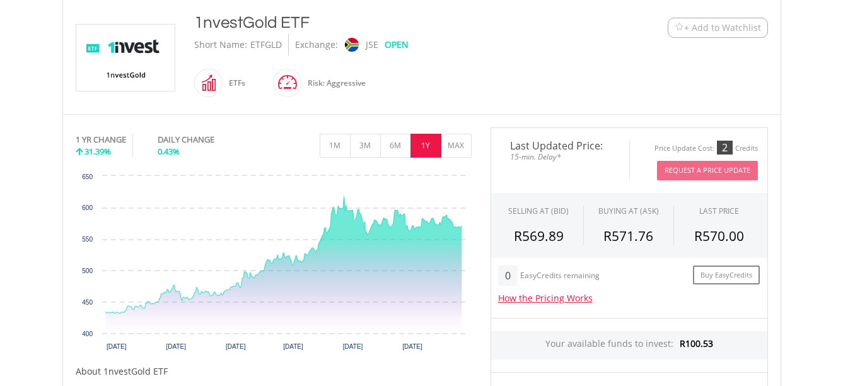
scroll to position [467, 0]
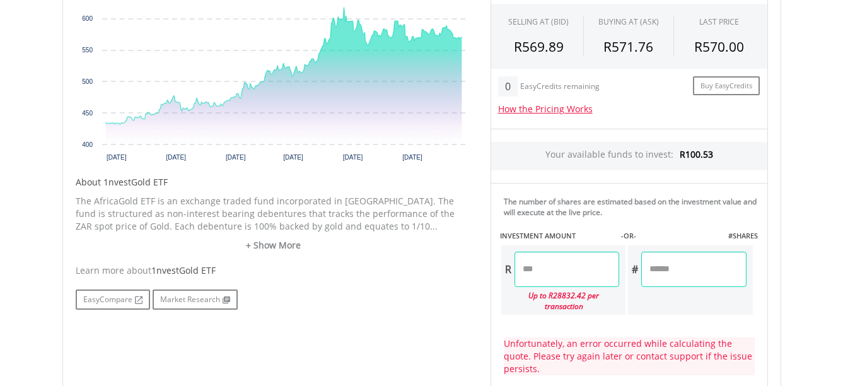
click at [551, 269] on input "******" at bounding box center [567, 269] width 105 height 35
type input "*"
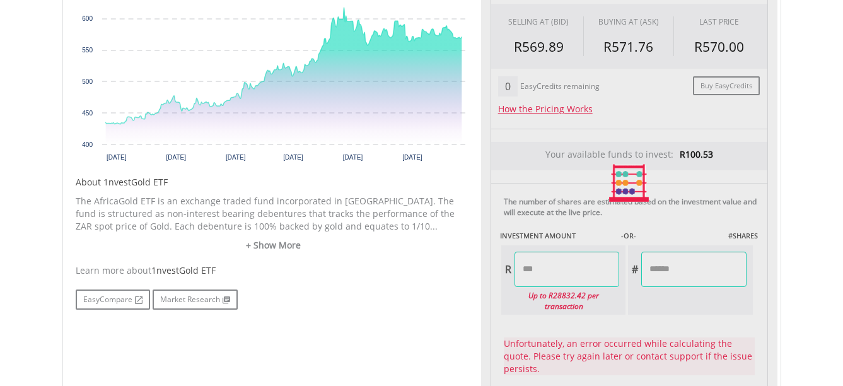
click at [804, 117] on body "My Investments Invest Now New Listings Sell My Recurring Investments Pending Or…" at bounding box center [421, 102] width 843 height 1139
type input "******"
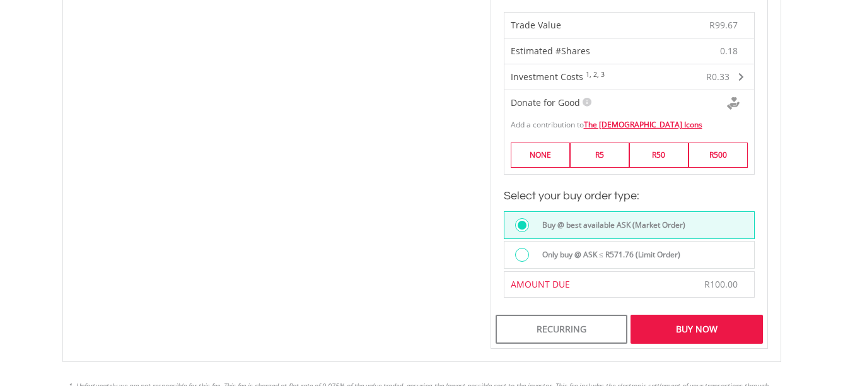
scroll to position [795, 0]
click at [722, 314] on div "Buy Now" at bounding box center [697, 328] width 132 height 29
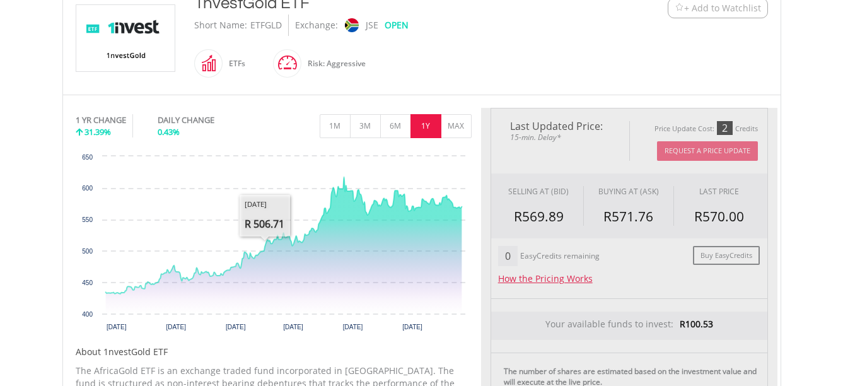
scroll to position [227, 0]
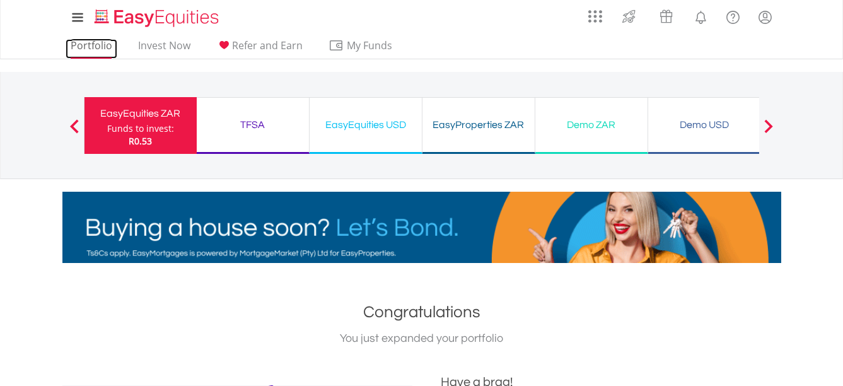
click at [98, 40] on link "Portfolio" at bounding box center [92, 49] width 52 height 20
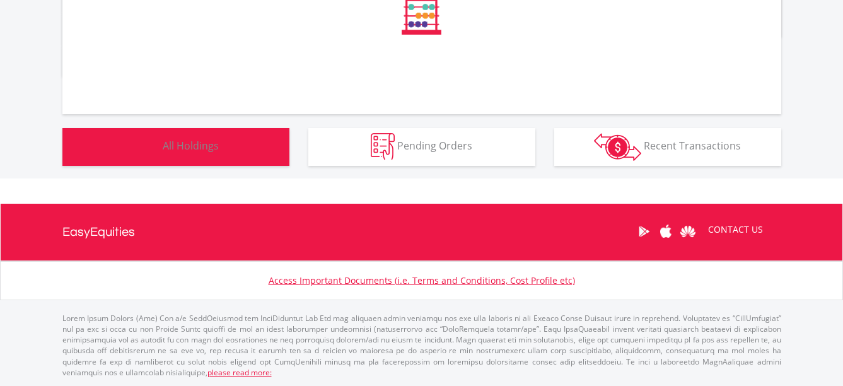
click button "Holdings All Holdings"
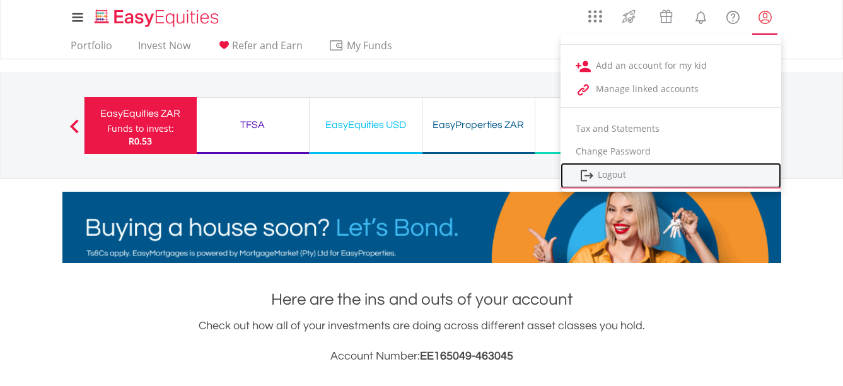
click link "Logout"
